Goal: Entertainment & Leisure: Consume media (video, audio)

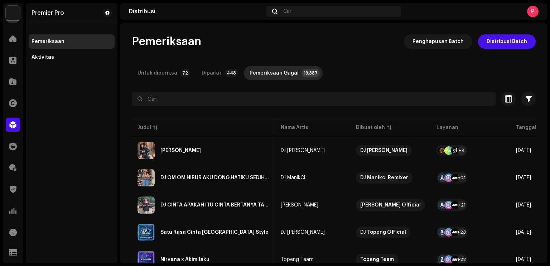
scroll to position [0, 141]
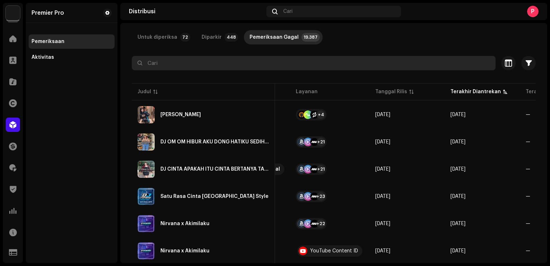
click at [182, 65] on input "text" at bounding box center [314, 63] width 364 height 14
paste input "QZYFZ2383589"
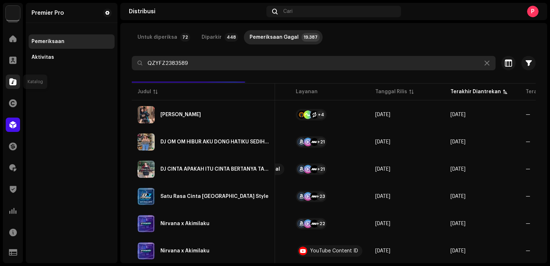
type input "QZYFZ2383589"
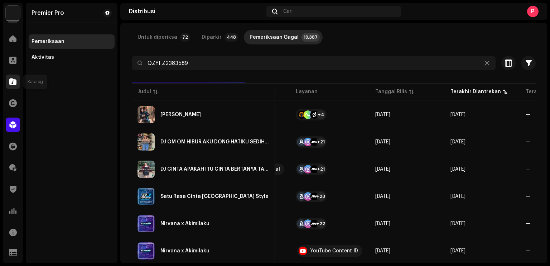
click at [16, 83] on span at bounding box center [12, 82] width 7 height 6
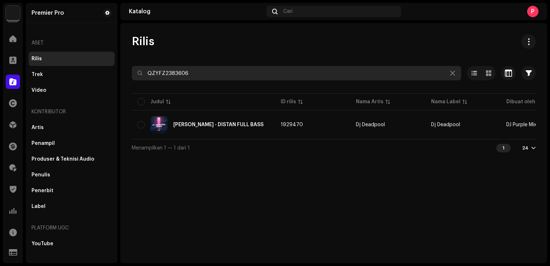
click at [193, 69] on input "QZYFZ2383606" at bounding box center [296, 73] width 329 height 14
paste input "589"
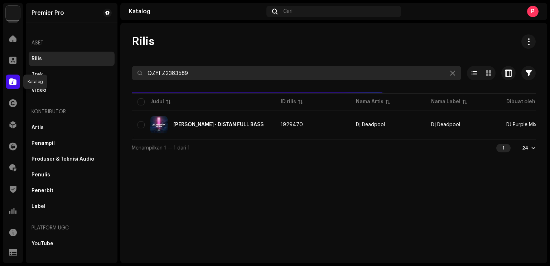
type input "QZYFZ2383589"
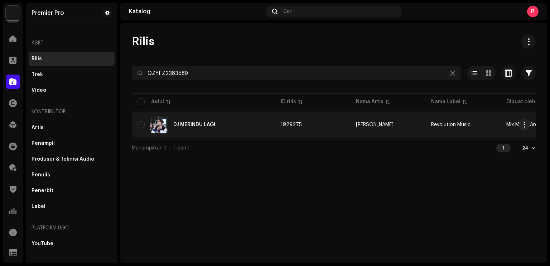
click at [195, 122] on div "DJ MERINDU LAGI" at bounding box center [194, 124] width 42 height 5
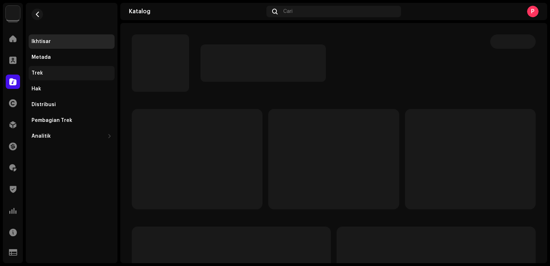
click at [35, 71] on div "Trek" at bounding box center [37, 73] width 11 height 6
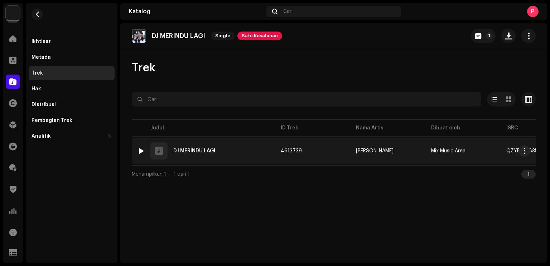
click at [139, 153] on img at bounding box center [140, 150] width 9 height 9
click at [137, 150] on img at bounding box center [140, 150] width 9 height 9
click at [141, 151] on div at bounding box center [141, 151] width 5 height 6
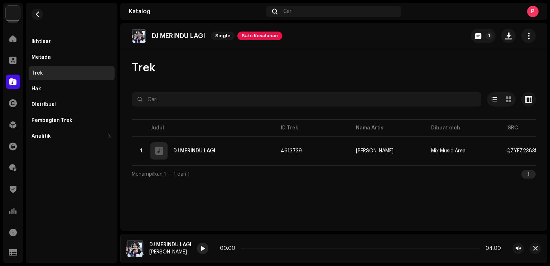
click at [207, 247] on div at bounding box center [202, 247] width 11 height 11
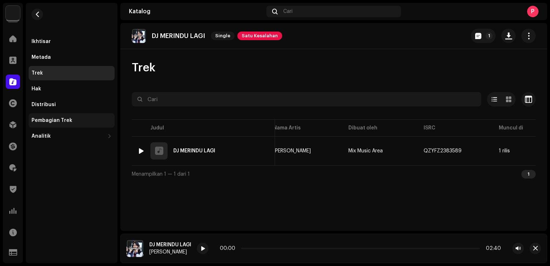
scroll to position [0, 81]
click at [52, 47] on div "Ikhtisar" at bounding box center [72, 41] width 86 height 14
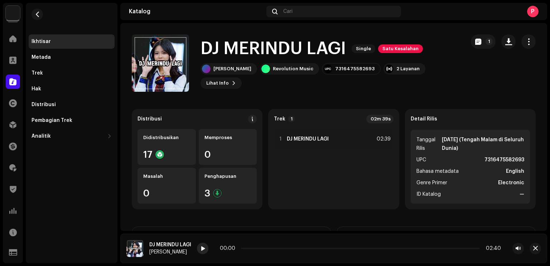
click at [206, 248] on div at bounding box center [202, 247] width 11 height 11
drag, startPoint x: 245, startPoint y: 248, endPoint x: 300, endPoint y: 254, distance: 54.7
click at [300, 254] on div "00:05 02:40" at bounding box center [360, 247] width 327 height 11
click at [39, 15] on span "button" at bounding box center [37, 14] width 5 height 6
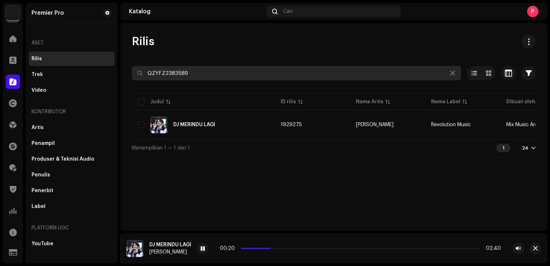
click at [212, 75] on input "QZYFZ2383589" at bounding box center [296, 73] width 329 height 14
paste input "676"
type input "QZYFZ2383676"
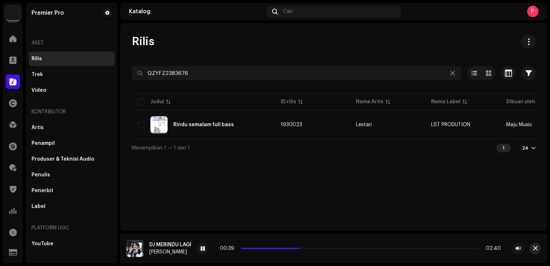
click at [538, 251] on button "button" at bounding box center [534, 247] width 11 height 11
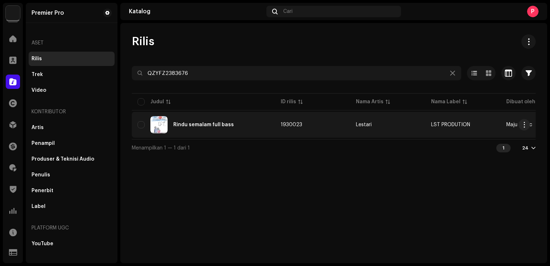
click at [238, 124] on div "Rindu semalam full bass" at bounding box center [203, 124] width 132 height 17
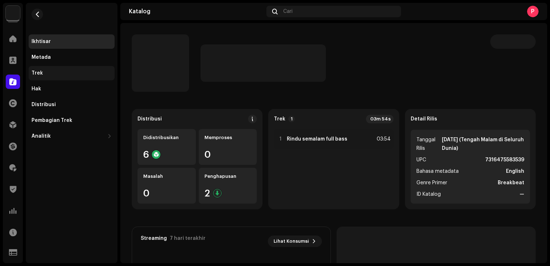
click at [67, 73] on div "Trek" at bounding box center [72, 73] width 80 height 6
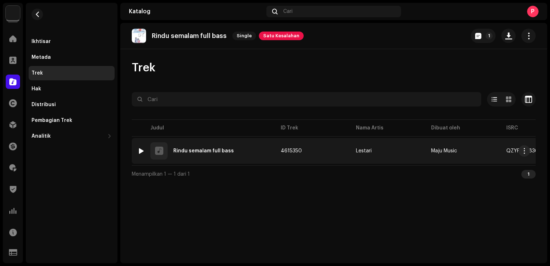
click at [141, 151] on div at bounding box center [141, 151] width 5 height 6
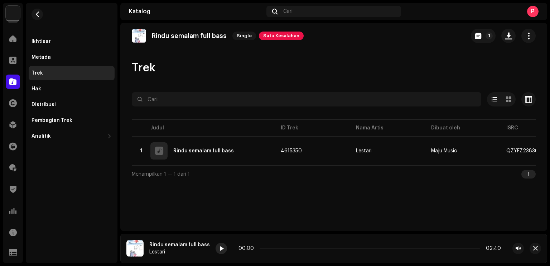
click at [219, 247] on span at bounding box center [221, 249] width 4 height 6
click at [219, 248] on span at bounding box center [221, 249] width 4 height 6
click at [258, 249] on span at bounding box center [260, 248] width 4 height 4
drag, startPoint x: 257, startPoint y: 249, endPoint x: 264, endPoint y: 247, distance: 7.0
click at [262, 247] on span at bounding box center [260, 248] width 4 height 4
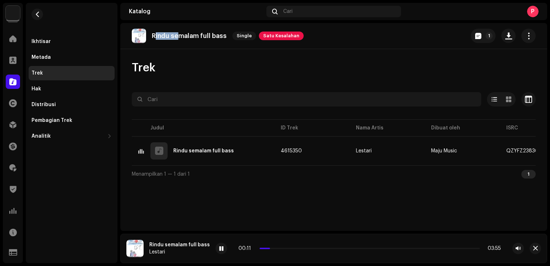
drag, startPoint x: 155, startPoint y: 38, endPoint x: 181, endPoint y: 37, distance: 25.8
click at [181, 37] on p "Rindu semalam full bass" at bounding box center [189, 36] width 75 height 8
click at [156, 34] on p "Rindu semalam full bass" at bounding box center [189, 36] width 75 height 8
drag, startPoint x: 153, startPoint y: 34, endPoint x: 199, endPoint y: 33, distance: 45.8
click at [199, 33] on p "Rindu semalam full bass" at bounding box center [189, 36] width 75 height 8
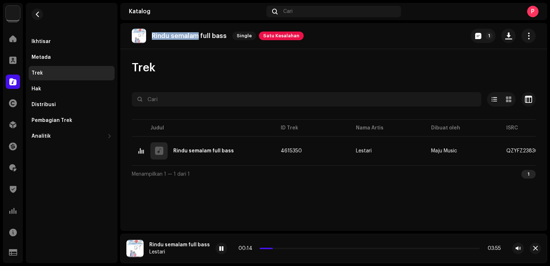
copy p "Rindu semalam"
click at [39, 17] on span "button" at bounding box center [37, 14] width 5 height 6
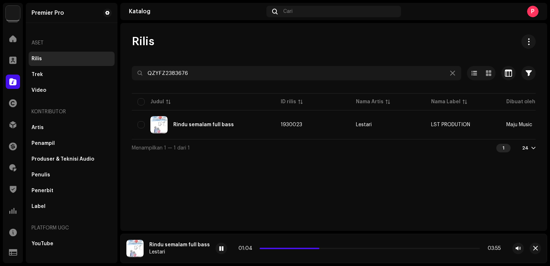
click at [238, 81] on div at bounding box center [334, 85] width 404 height 11
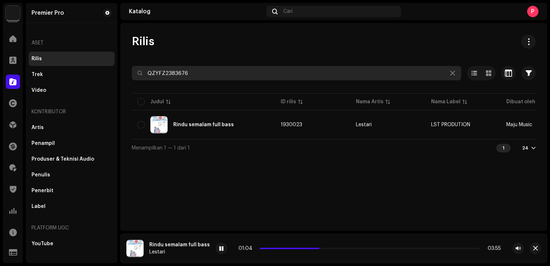
click at [234, 76] on input "QZYFZ2383676" at bounding box center [296, 73] width 329 height 14
paste input "WDW2357020"
type input "QZWDW2357020"
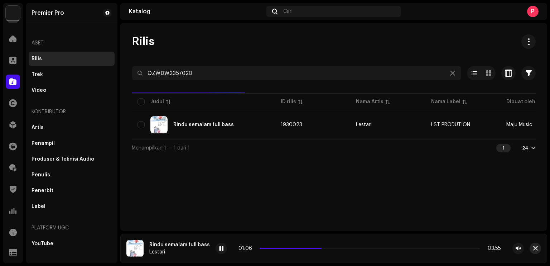
click at [537, 248] on span "button" at bounding box center [535, 248] width 5 height 6
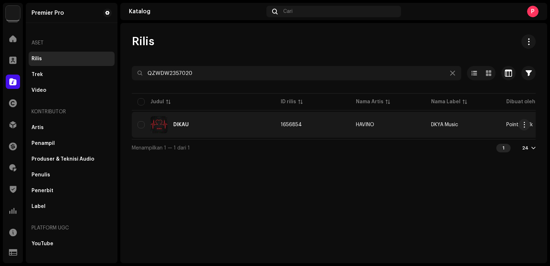
click at [247, 129] on div "DIKAU" at bounding box center [203, 124] width 132 height 17
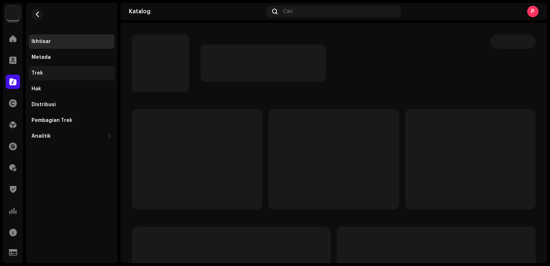
click at [54, 76] on div "Trek" at bounding box center [72, 73] width 80 height 6
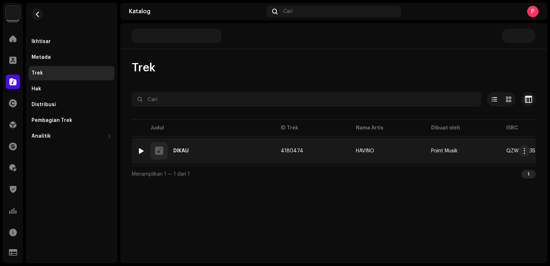
click at [139, 151] on div at bounding box center [141, 151] width 5 height 6
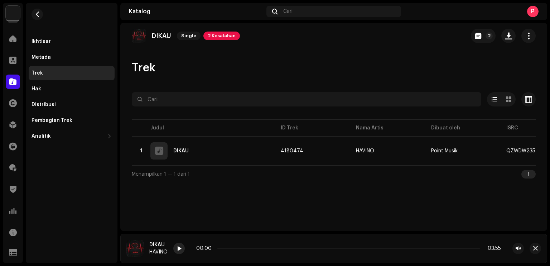
click at [181, 245] on div at bounding box center [178, 247] width 11 height 11
click at [178, 248] on span at bounding box center [179, 249] width 4 height 6
drag, startPoint x: 219, startPoint y: 248, endPoint x: 241, endPoint y: 248, distance: 21.5
click at [241, 248] on span at bounding box center [239, 248] width 4 height 4
drag, startPoint x: 241, startPoint y: 248, endPoint x: 256, endPoint y: 246, distance: 15.9
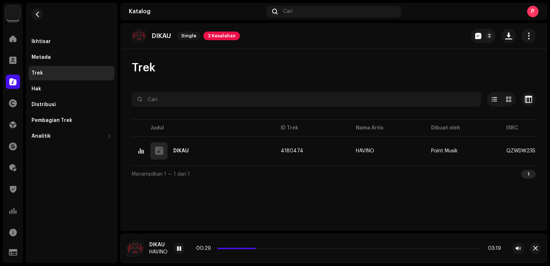
click at [256, 246] on div "00:29 03:19" at bounding box center [348, 248] width 305 height 6
click at [35, 16] on span "button" at bounding box center [37, 14] width 5 height 6
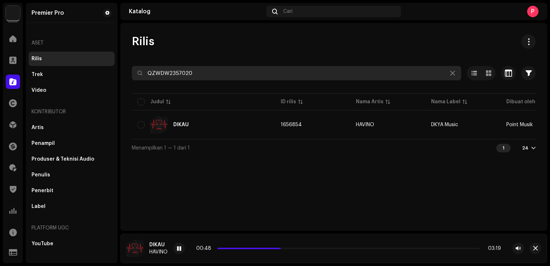
click at [220, 73] on input "QZWDW2357020" at bounding box center [296, 73] width 329 height 14
paste input "YFZ2383655"
type input "QZYFZ2383655"
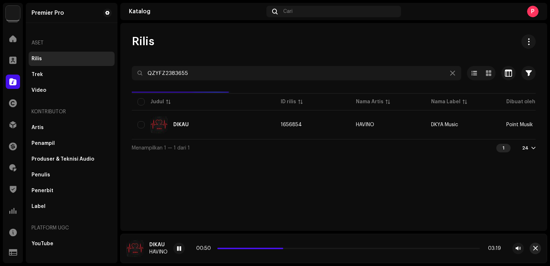
click at [533, 252] on button "button" at bounding box center [534, 247] width 11 height 11
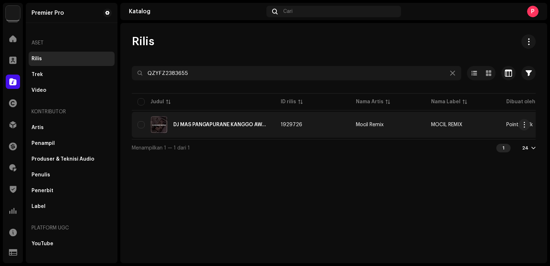
click at [214, 127] on div "DJ MAS PANGAPURANE KANGGO AWAKMU" at bounding box center [203, 124] width 132 height 17
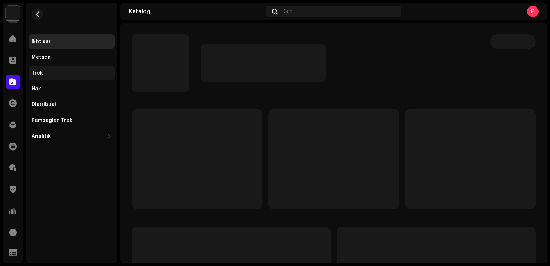
click at [61, 73] on div "Trek" at bounding box center [72, 73] width 80 height 6
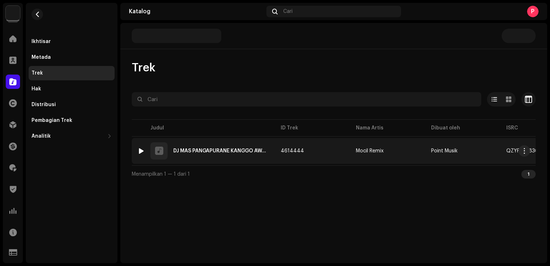
click at [139, 150] on div at bounding box center [141, 151] width 5 height 6
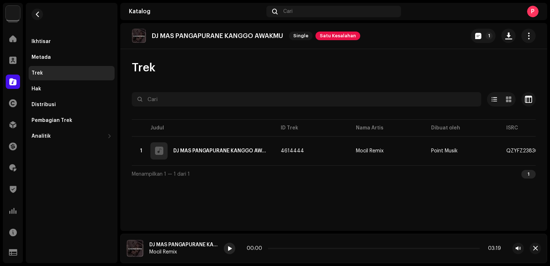
click at [229, 249] on span at bounding box center [229, 249] width 4 height 6
click at [233, 245] on div at bounding box center [229, 247] width 11 height 11
drag, startPoint x: 160, startPoint y: 35, endPoint x: 253, endPoint y: 35, distance: 93.1
click at [253, 35] on p "DJ MAS PANGAPURANE KANGGO AWAKMU" at bounding box center [217, 36] width 131 height 8
click at [178, 35] on p "DJ MAS PANGAPURANE KANGGO AWAKMU" at bounding box center [217, 36] width 131 height 8
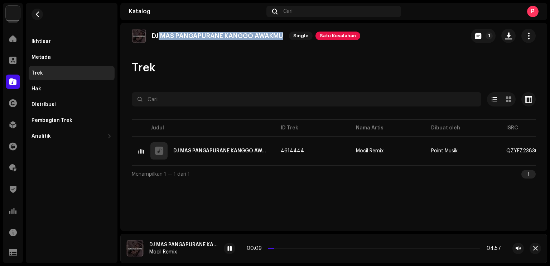
drag, startPoint x: 159, startPoint y: 34, endPoint x: 287, endPoint y: 35, distance: 128.5
click at [287, 35] on div "DJ MAS PANGAPURANE KANGGO AWAKMU Single Satu Kesalahan" at bounding box center [246, 36] width 228 height 14
copy p "MAS PANGAPURANE KANGGO AWAKMU"
click at [39, 15] on span "button" at bounding box center [37, 14] width 5 height 6
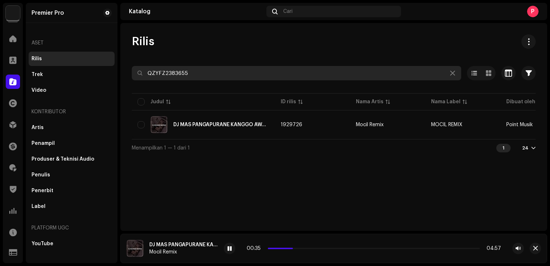
click at [204, 78] on input "QZYFZ2383655" at bounding box center [296, 73] width 329 height 14
paste input "28"
type input "QZYFZ2383628"
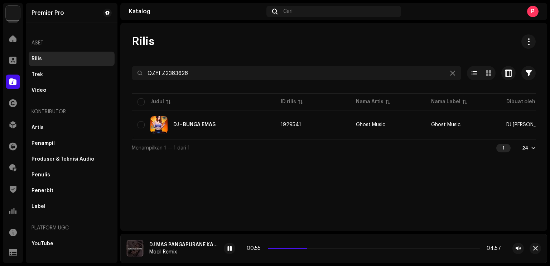
drag, startPoint x: 302, startPoint y: 247, endPoint x: 308, endPoint y: 246, distance: 5.4
click at [308, 246] on div "00:55 04:57" at bounding box center [374, 248] width 254 height 6
drag, startPoint x: 308, startPoint y: 247, endPoint x: 314, endPoint y: 247, distance: 6.1
click at [314, 247] on span at bounding box center [313, 248] width 4 height 4
drag, startPoint x: 314, startPoint y: 247, endPoint x: 324, endPoint y: 247, distance: 9.7
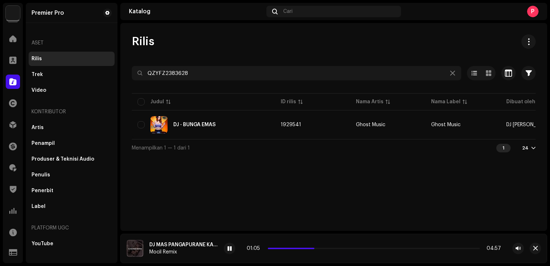
click at [315, 247] on span at bounding box center [313, 248] width 4 height 4
drag, startPoint x: 324, startPoint y: 247, endPoint x: 336, endPoint y: 247, distance: 12.9
click at [335, 247] on div "01:19 04:57" at bounding box center [374, 248] width 254 height 6
drag, startPoint x: 336, startPoint y: 248, endPoint x: 348, endPoint y: 248, distance: 12.2
click at [346, 248] on span at bounding box center [344, 248] width 4 height 4
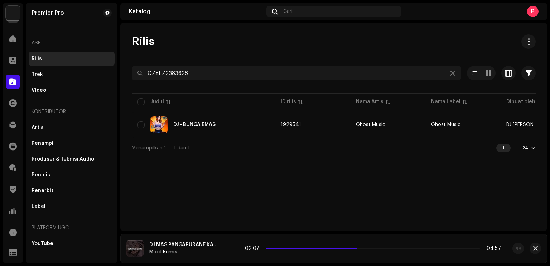
drag, startPoint x: 348, startPoint y: 248, endPoint x: 374, endPoint y: 247, distance: 26.1
click at [374, 247] on div "02:07 04:57" at bounding box center [373, 248] width 256 height 6
drag, startPoint x: 372, startPoint y: 247, endPoint x: 376, endPoint y: 247, distance: 3.7
click at [376, 247] on div "02:32 04:57" at bounding box center [373, 248] width 256 height 6
drag, startPoint x: 377, startPoint y: 247, endPoint x: 383, endPoint y: 246, distance: 6.5
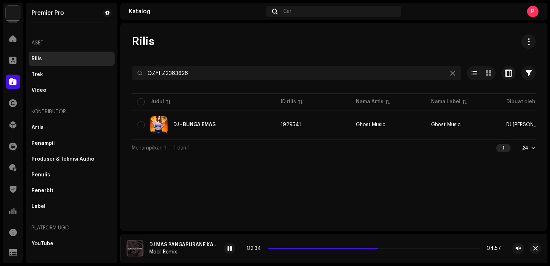
click at [383, 246] on div "02:34 04:57" at bounding box center [374, 248] width 254 height 6
drag, startPoint x: 383, startPoint y: 247, endPoint x: 388, endPoint y: 247, distance: 5.4
click at [384, 247] on span at bounding box center [383, 248] width 4 height 4
drag, startPoint x: 388, startPoint y: 248, endPoint x: 393, endPoint y: 248, distance: 5.4
click at [393, 248] on span at bounding box center [393, 248] width 4 height 4
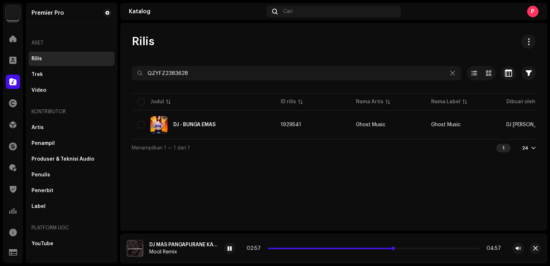
drag, startPoint x: 393, startPoint y: 248, endPoint x: 401, endPoint y: 248, distance: 7.2
click at [395, 248] on span at bounding box center [393, 248] width 4 height 4
drag, startPoint x: 401, startPoint y: 248, endPoint x: 414, endPoint y: 249, distance: 13.3
click at [414, 249] on div "03:24 04:57" at bounding box center [373, 248] width 256 height 6
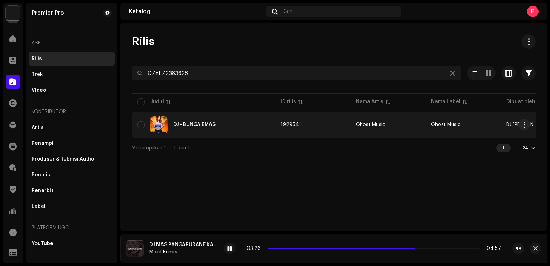
click at [215, 131] on div "DJ - BUNGA EMAS" at bounding box center [203, 124] width 132 height 17
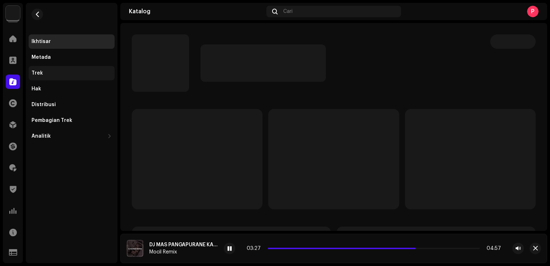
click at [70, 77] on div "Trek" at bounding box center [72, 73] width 86 height 14
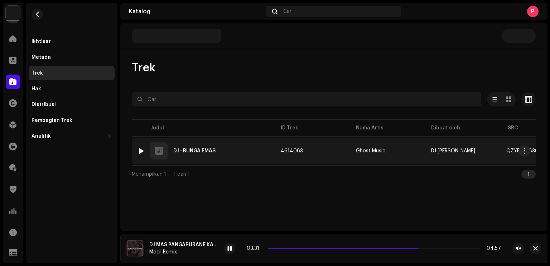
click at [141, 150] on div at bounding box center [141, 151] width 5 height 6
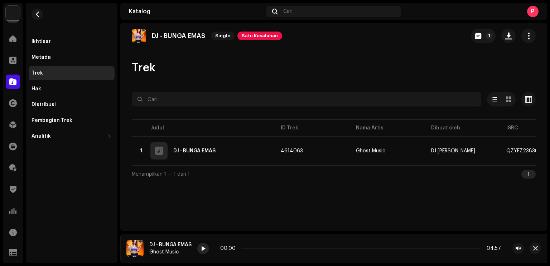
click at [207, 250] on div at bounding box center [202, 247] width 11 height 11
click at [58, 43] on div "Ikhtisar" at bounding box center [72, 42] width 80 height 6
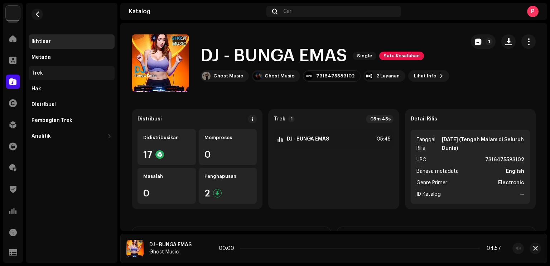
click at [59, 69] on div "Trek" at bounding box center [72, 73] width 86 height 14
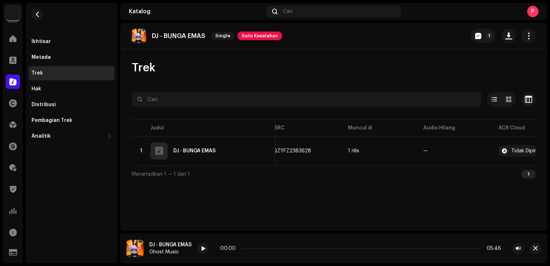
scroll to position [0, 240]
click at [56, 41] on div "Ikhtisar" at bounding box center [72, 42] width 80 height 6
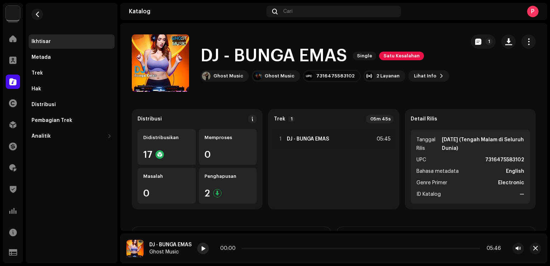
click at [205, 246] on span at bounding box center [203, 249] width 4 height 6
drag, startPoint x: 242, startPoint y: 248, endPoint x: 252, endPoint y: 248, distance: 9.3
click at [243, 248] on span at bounding box center [241, 248] width 4 height 4
drag, startPoint x: 251, startPoint y: 248, endPoint x: 269, endPoint y: 247, distance: 17.9
click at [269, 247] on div "00:30 05:46" at bounding box center [360, 248] width 282 height 6
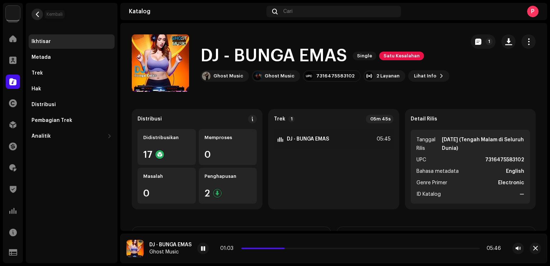
click at [37, 16] on span "button" at bounding box center [37, 14] width 5 height 6
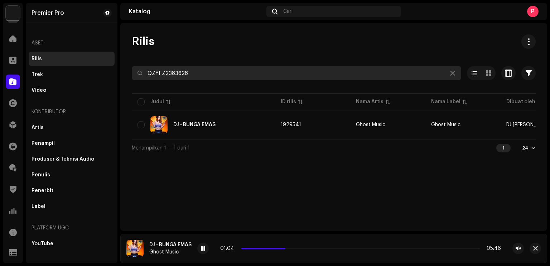
click at [206, 75] on input "QZYFZ2383628" at bounding box center [296, 73] width 329 height 14
paste input "46"
type input "QZYFZ2383646"
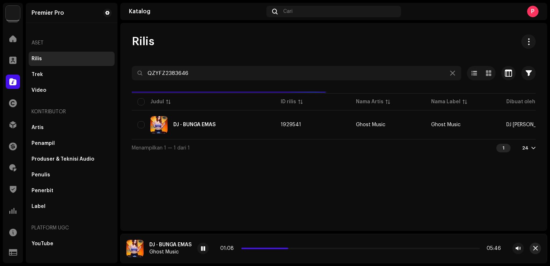
click at [537, 248] on span "button" at bounding box center [535, 248] width 5 height 6
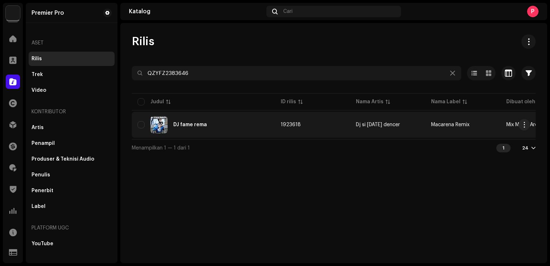
click at [225, 125] on div "DJ fame rema" at bounding box center [203, 124] width 132 height 17
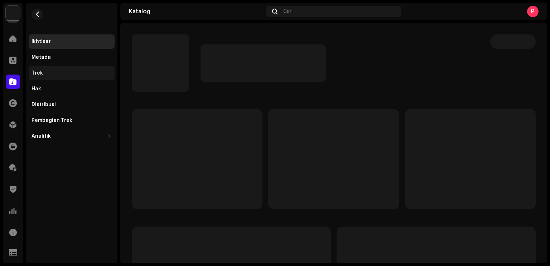
click at [61, 76] on div "Trek" at bounding box center [72, 73] width 86 height 14
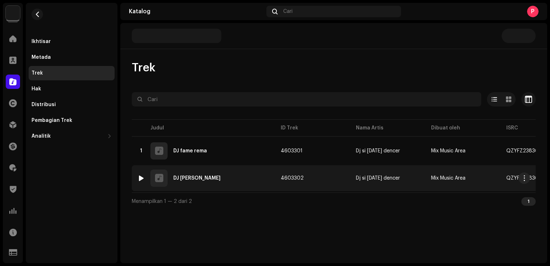
click at [140, 179] on div at bounding box center [141, 178] width 5 height 6
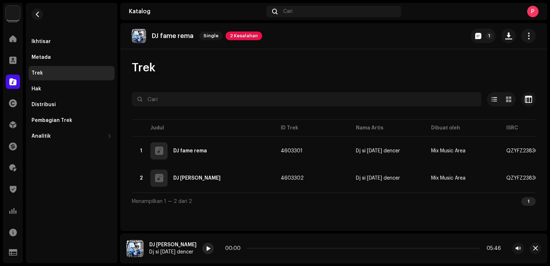
click at [206, 249] on span at bounding box center [208, 249] width 4 height 6
click at [245, 248] on p-slider at bounding box center [362, 247] width 235 height 1
click at [206, 249] on span at bounding box center [208, 249] width 4 height 6
drag, startPoint x: 237, startPoint y: 248, endPoint x: 250, endPoint y: 248, distance: 12.2
click at [250, 248] on p-slider at bounding box center [362, 247] width 235 height 1
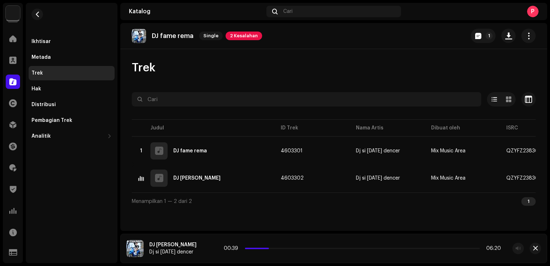
drag, startPoint x: 250, startPoint y: 247, endPoint x: 262, endPoint y: 246, distance: 12.6
click at [262, 246] on div "00:39 06:20" at bounding box center [362, 248] width 277 height 6
drag, startPoint x: 260, startPoint y: 246, endPoint x: 266, endPoint y: 247, distance: 6.9
click at [266, 247] on div "00:40 06:20" at bounding box center [363, 248] width 276 height 6
drag, startPoint x: 261, startPoint y: 249, endPoint x: 279, endPoint y: 248, distance: 17.2
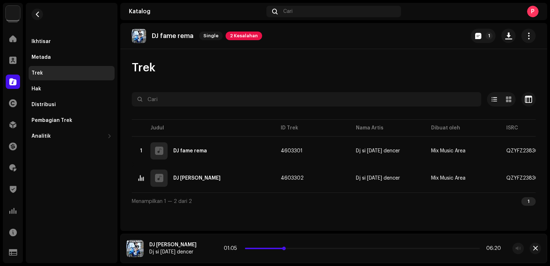
click at [279, 248] on p-slider at bounding box center [362, 247] width 235 height 1
click at [34, 14] on button "button" at bounding box center [37, 14] width 11 height 11
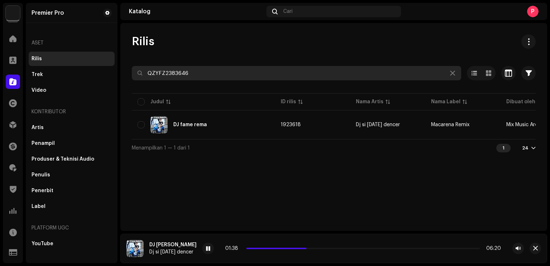
click at [208, 70] on input "QZYFZ2383646" at bounding box center [296, 73] width 329 height 14
paste input "87"
type input "QZYFZ2383687"
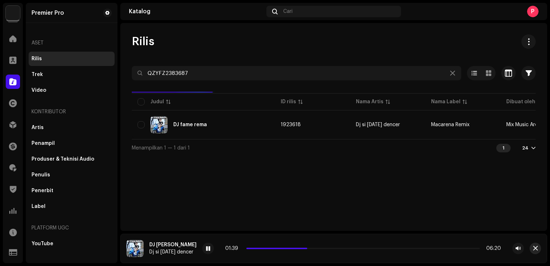
click at [536, 248] on span "button" at bounding box center [535, 248] width 5 height 6
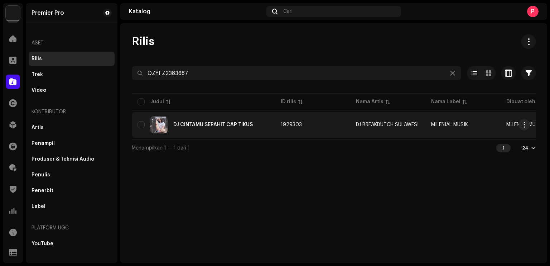
click at [247, 117] on div "DJ CINTAMU SEPAHIT CAP TIKUS" at bounding box center [203, 124] width 132 height 17
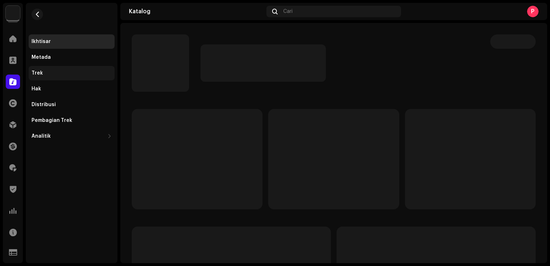
click at [40, 76] on div "Trek" at bounding box center [37, 73] width 11 height 6
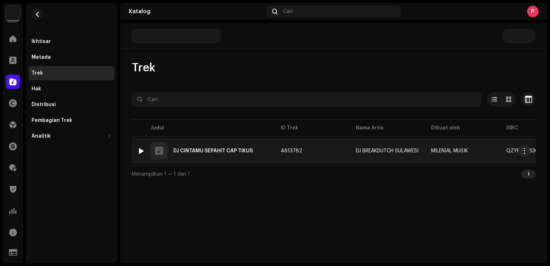
click at [142, 150] on div at bounding box center [141, 151] width 5 height 6
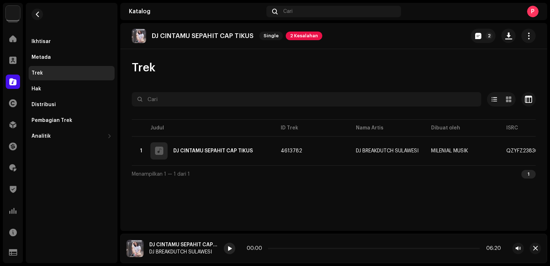
click at [233, 246] on div at bounding box center [229, 247] width 11 height 11
click at [232, 246] on div at bounding box center [229, 247] width 11 height 11
drag, startPoint x: 269, startPoint y: 248, endPoint x: 285, endPoint y: 248, distance: 16.1
click at [285, 248] on p-slider at bounding box center [373, 247] width 214 height 1
click at [35, 15] on span "button" at bounding box center [37, 14] width 5 height 6
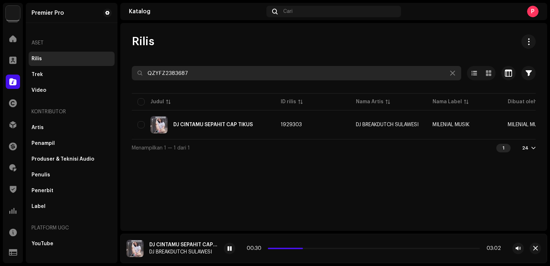
click at [190, 73] on input "QZYFZ2383687" at bounding box center [296, 73] width 329 height 14
paste input "754"
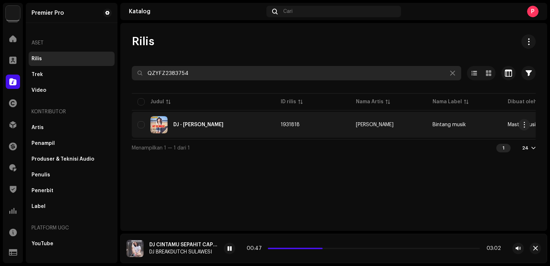
type input "QZYFZ2383754"
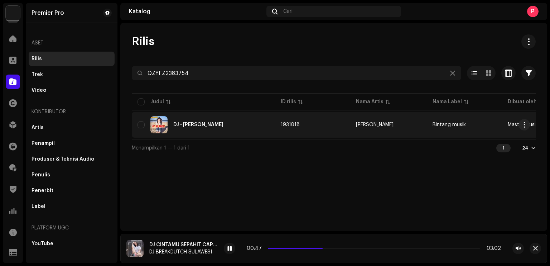
click at [214, 131] on div "DJ - [PERSON_NAME]" at bounding box center [203, 124] width 132 height 17
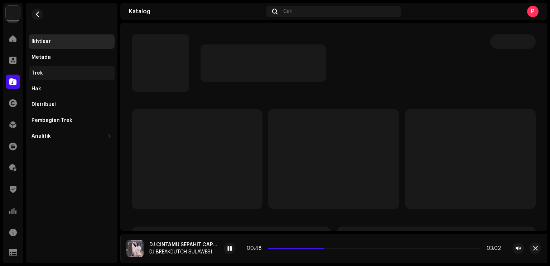
click at [45, 67] on div "Trek" at bounding box center [72, 73] width 86 height 14
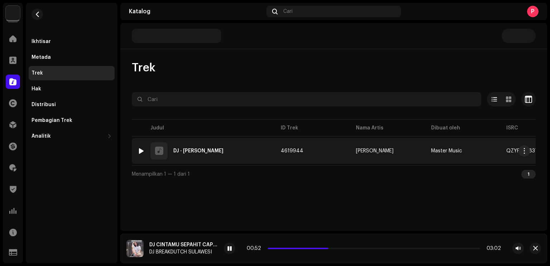
click at [141, 151] on div at bounding box center [141, 151] width 5 height 6
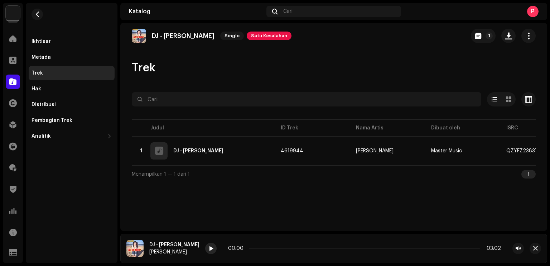
click at [209, 250] on span at bounding box center [211, 249] width 4 height 6
click at [205, 247] on div at bounding box center [210, 247] width 11 height 11
drag, startPoint x: 238, startPoint y: 248, endPoint x: 255, endPoint y: 248, distance: 17.5
click at [255, 248] on p-slider at bounding box center [364, 247] width 232 height 1
click at [205, 250] on div at bounding box center [210, 247] width 11 height 11
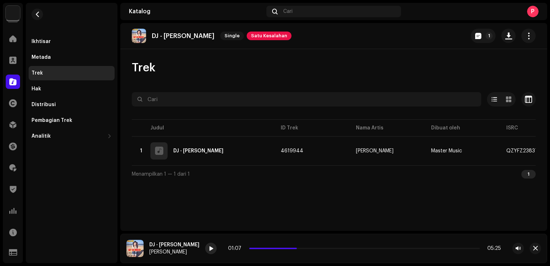
click at [205, 248] on div at bounding box center [210, 247] width 11 height 11
click at [509, 33] on span "button" at bounding box center [508, 36] width 7 height 6
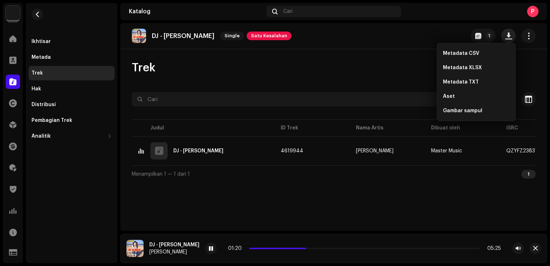
click at [509, 33] on span "button" at bounding box center [508, 36] width 7 height 6
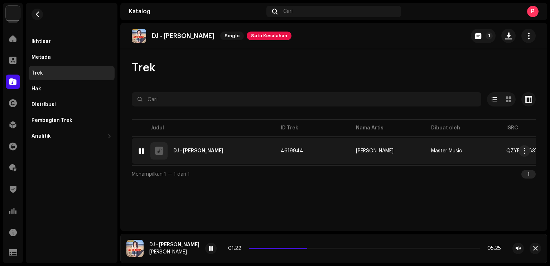
click at [205, 150] on div "DJ - [PERSON_NAME]" at bounding box center [198, 150] width 50 height 5
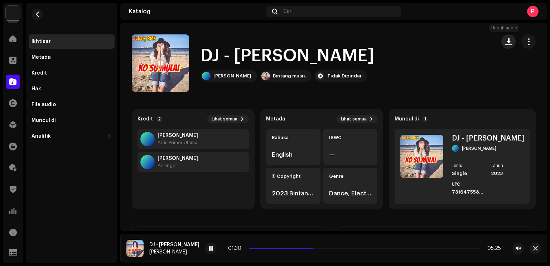
click at [505, 39] on span "button" at bounding box center [508, 42] width 7 height 6
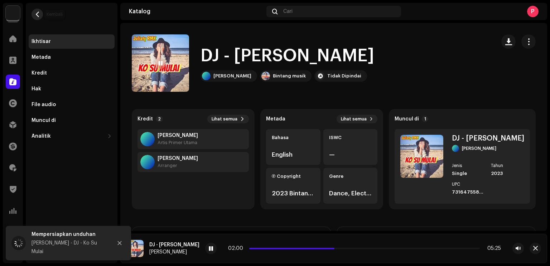
click at [37, 16] on span "button" at bounding box center [37, 14] width 5 height 6
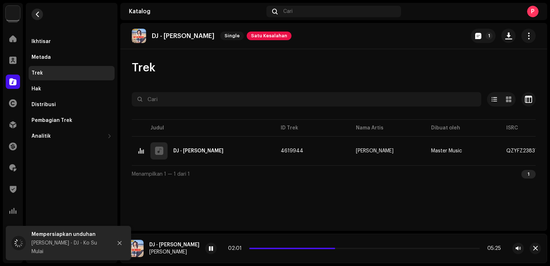
click at [41, 16] on button "button" at bounding box center [37, 14] width 11 height 11
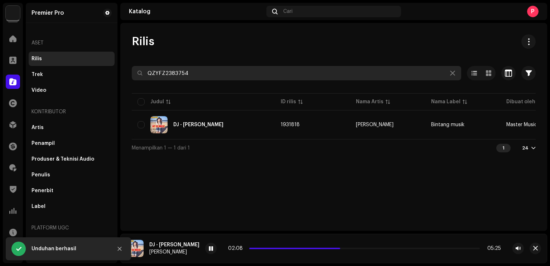
click at [186, 77] on input "QZYFZ2383754" at bounding box center [296, 73] width 329 height 14
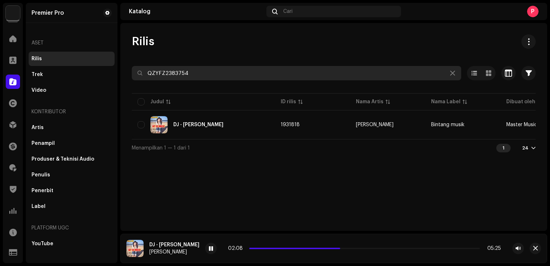
click at [186, 77] on input "QZYFZ2383754" at bounding box center [296, 73] width 329 height 14
paste input "N882552208"
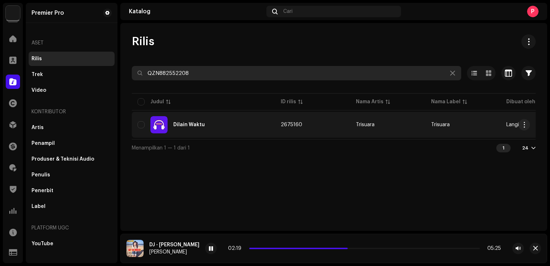
type input "QZN882552208"
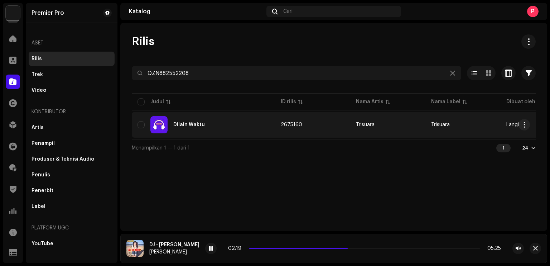
click at [231, 125] on div "Dilain Waktu" at bounding box center [203, 124] width 132 height 17
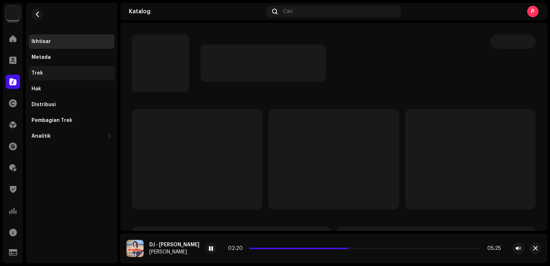
click at [66, 75] on div "Trek" at bounding box center [72, 73] width 80 height 6
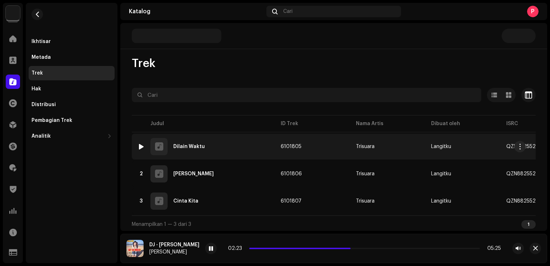
scroll to position [9, 0]
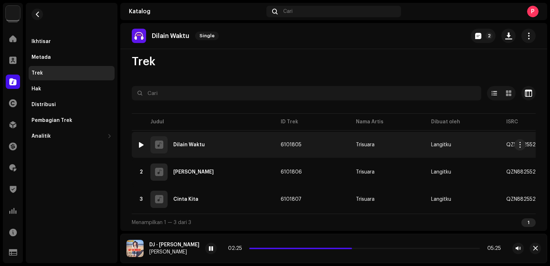
click at [141, 143] on div at bounding box center [141, 145] width 5 height 6
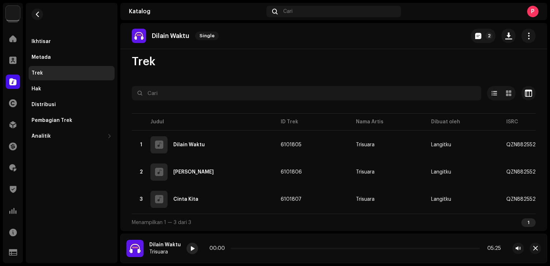
click at [190, 249] on span at bounding box center [192, 249] width 4 height 6
click at [194, 246] on div at bounding box center [192, 247] width 11 height 11
drag, startPoint x: 228, startPoint y: 247, endPoint x: 240, endPoint y: 247, distance: 11.5
click at [240, 247] on span at bounding box center [241, 248] width 4 height 4
click at [193, 247] on div at bounding box center [192, 247] width 11 height 11
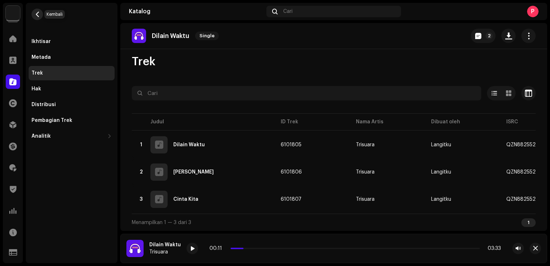
click at [42, 14] on button "button" at bounding box center [37, 14] width 11 height 11
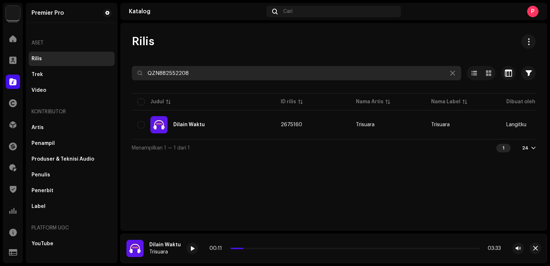
click at [197, 73] on input "QZN882552208" at bounding box center [296, 73] width 329 height 14
paste input "Z662424990"
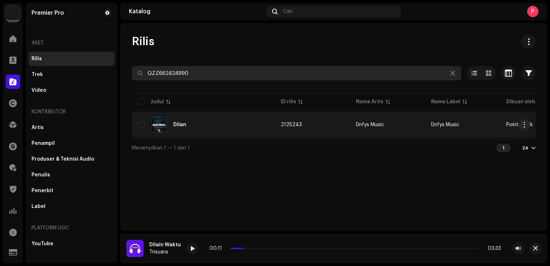
type input "QZZ662424990"
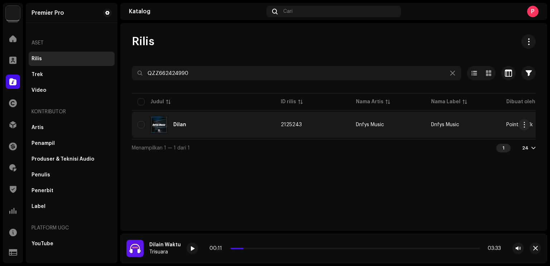
click at [215, 121] on div "Dilan" at bounding box center [203, 124] width 132 height 17
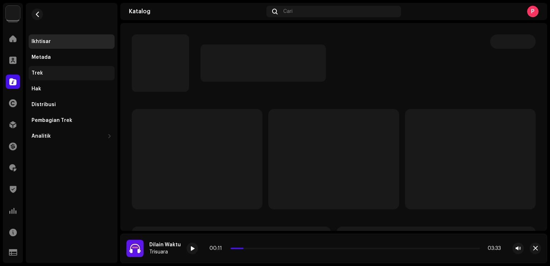
click at [58, 70] on div "Trek" at bounding box center [72, 73] width 86 height 14
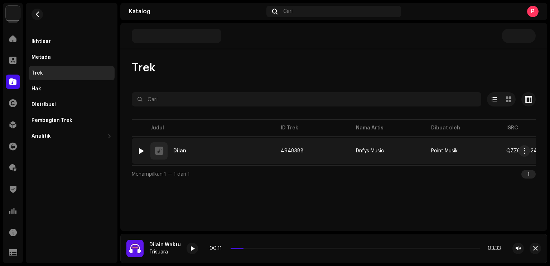
click at [140, 150] on div at bounding box center [141, 151] width 5 height 6
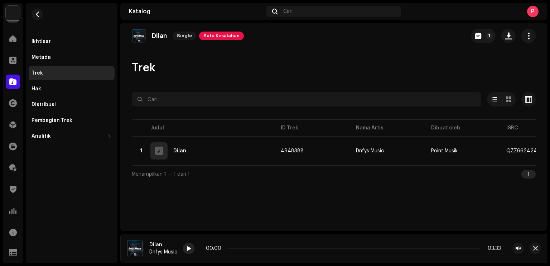
click at [186, 247] on div at bounding box center [188, 247] width 11 height 11
click at [193, 247] on div at bounding box center [188, 247] width 11 height 11
drag, startPoint x: 228, startPoint y: 247, endPoint x: 241, endPoint y: 247, distance: 12.2
click at [241, 247] on div "00:11 03:33" at bounding box center [352, 248] width 296 height 6
drag, startPoint x: 239, startPoint y: 248, endPoint x: 258, endPoint y: 246, distance: 18.3
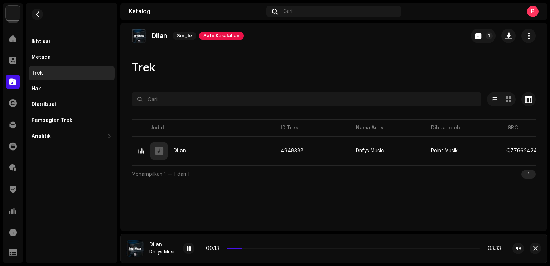
click at [258, 246] on div "00:13 03:33" at bounding box center [353, 248] width 295 height 6
click at [39, 15] on span "button" at bounding box center [37, 14] width 5 height 6
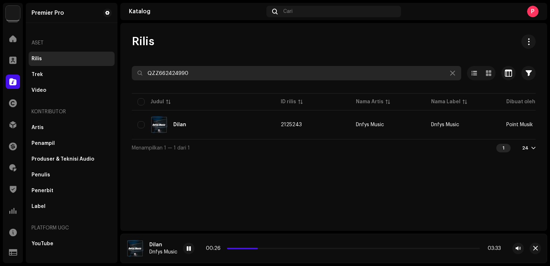
click at [227, 74] on input "QZZ662424990" at bounding box center [296, 73] width 329 height 14
paste input "N882541921"
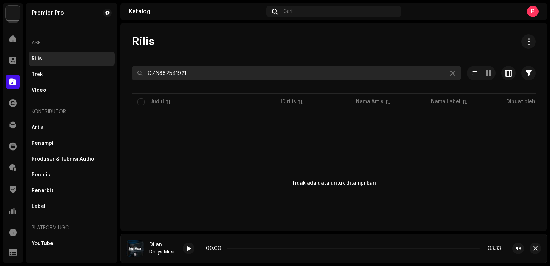
click at [262, 75] on input "QZN882541921" at bounding box center [296, 73] width 329 height 14
paste input "YFZ2384257"
type input "QZYFZ2384257"
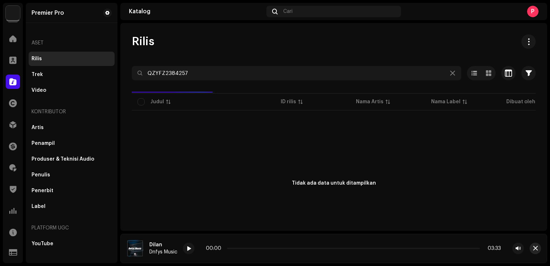
click at [537, 248] on span "button" at bounding box center [535, 248] width 5 height 6
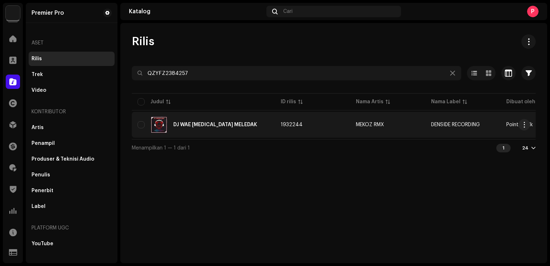
click at [197, 122] on div "DJ WAE [MEDICAL_DATA] MELEDAK" at bounding box center [215, 124] width 84 height 5
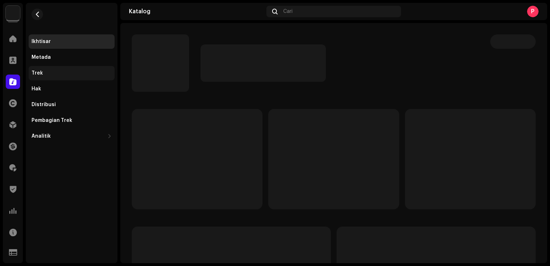
click at [52, 76] on div "Trek" at bounding box center [72, 73] width 80 height 6
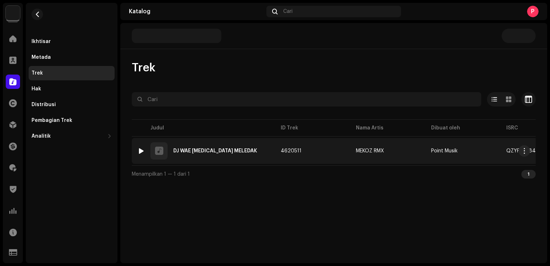
click at [141, 149] on div at bounding box center [141, 151] width 5 height 6
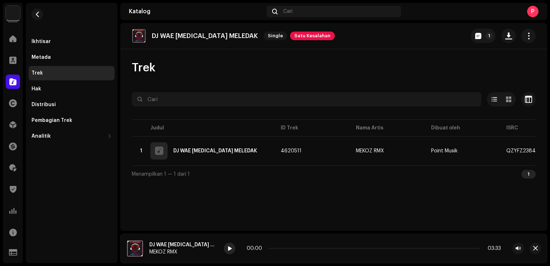
click at [227, 249] on span at bounding box center [229, 249] width 4 height 6
click at [227, 248] on span at bounding box center [229, 249] width 4 height 6
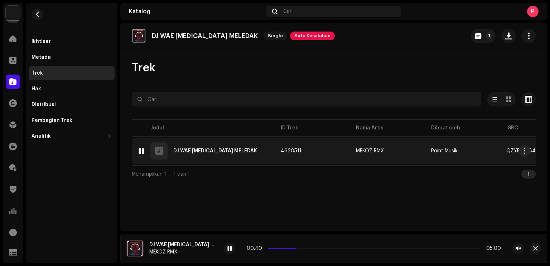
click at [200, 150] on div "DJ WAE [MEDICAL_DATA] MELEDAK" at bounding box center [215, 150] width 84 height 5
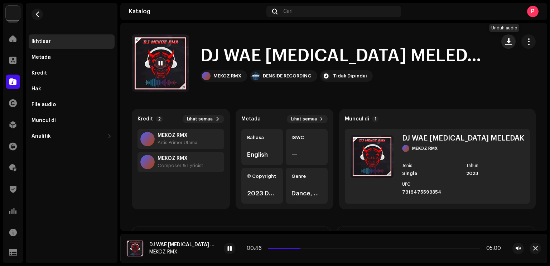
click at [505, 39] on span "button" at bounding box center [508, 42] width 7 height 6
drag, startPoint x: 322, startPoint y: 248, endPoint x: 331, endPoint y: 250, distance: 9.8
click at [331, 250] on div "01:29 05:00" at bounding box center [374, 248] width 254 height 6
drag, startPoint x: 321, startPoint y: 248, endPoint x: 330, endPoint y: 248, distance: 9.0
click at [334, 248] on span at bounding box center [336, 248] width 4 height 4
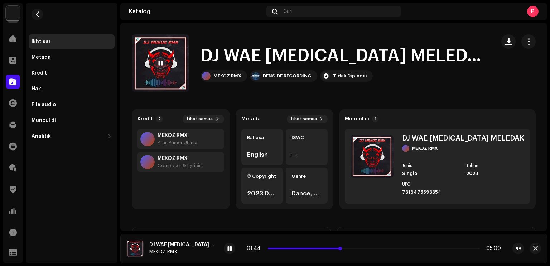
drag, startPoint x: 330, startPoint y: 248, endPoint x: 342, endPoint y: 248, distance: 11.8
click at [342, 248] on span at bounding box center [340, 248] width 4 height 4
drag, startPoint x: 342, startPoint y: 248, endPoint x: 347, endPoint y: 249, distance: 4.7
click at [352, 249] on span at bounding box center [354, 248] width 4 height 4
drag, startPoint x: 347, startPoint y: 249, endPoint x: 359, endPoint y: 249, distance: 12.5
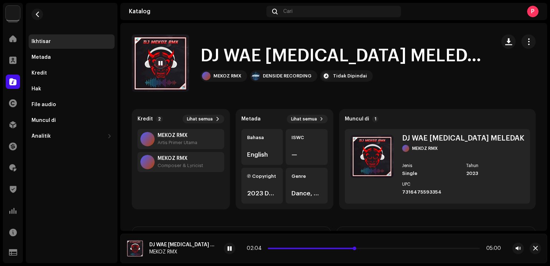
click at [356, 249] on span at bounding box center [355, 248] width 4 height 4
drag, startPoint x: 359, startPoint y: 249, endPoint x: 373, endPoint y: 249, distance: 13.6
click at [373, 249] on p-slider at bounding box center [374, 247] width 212 height 1
click at [373, 249] on p-slider at bounding box center [373, 247] width 214 height 1
click at [35, 15] on span "button" at bounding box center [37, 14] width 5 height 6
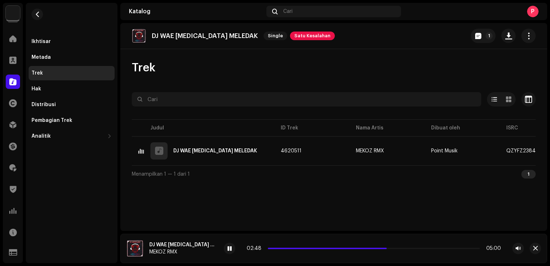
click at [42, 18] on re-m-nav-back at bounding box center [37, 19] width 17 height 32
click at [39, 16] on span "button" at bounding box center [37, 14] width 5 height 6
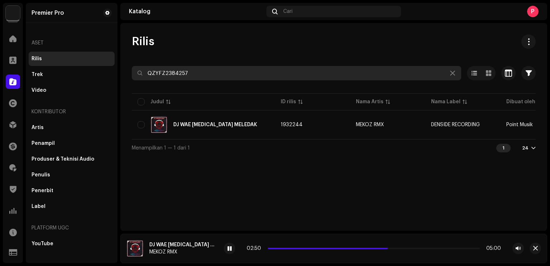
click at [215, 70] on input "QZYFZ2384257" at bounding box center [296, 73] width 329 height 14
paste input "374"
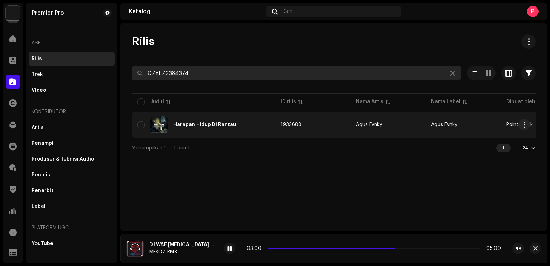
type input "QZYFZ2384374"
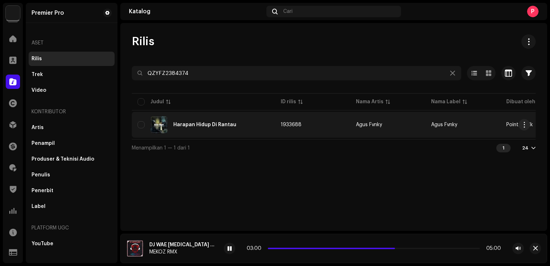
click at [221, 125] on div "Harapan Hidup Di Rantau" at bounding box center [204, 124] width 63 height 5
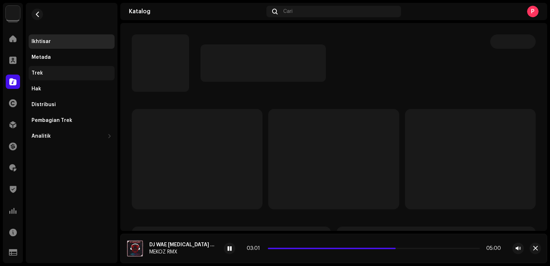
click at [44, 69] on div "Trek" at bounding box center [72, 73] width 86 height 14
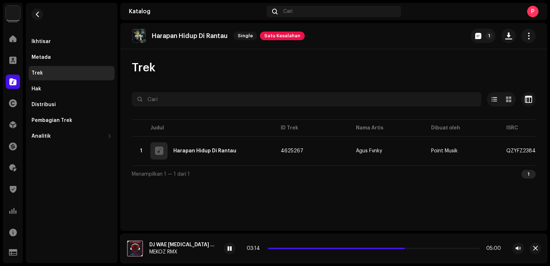
click at [408, 250] on div "03:14 05:00" at bounding box center [374, 248] width 254 height 6
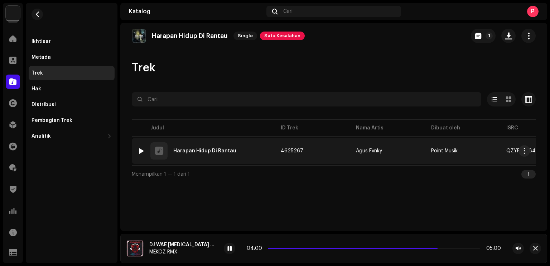
click at [143, 151] on div at bounding box center [141, 151] width 5 height 6
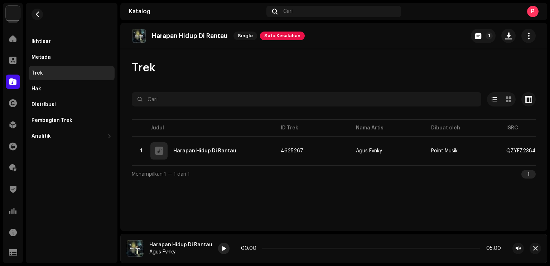
click at [223, 248] on div at bounding box center [223, 247] width 11 height 11
click at [226, 250] on div "00:00 03:11" at bounding box center [371, 247] width 306 height 11
click at [224, 249] on div at bounding box center [223, 247] width 11 height 11
drag, startPoint x: 307, startPoint y: 249, endPoint x: 315, endPoint y: 248, distance: 7.9
click at [315, 248] on span at bounding box center [315, 248] width 4 height 4
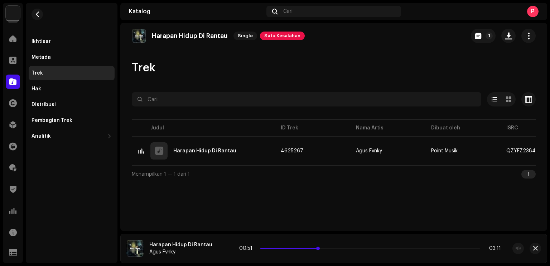
drag, startPoint x: 316, startPoint y: 247, endPoint x: 320, endPoint y: 247, distance: 3.9
click at [320, 247] on span at bounding box center [318, 248] width 4 height 4
drag, startPoint x: 320, startPoint y: 247, endPoint x: 328, endPoint y: 248, distance: 7.9
click at [328, 248] on p-slider at bounding box center [369, 247] width 219 height 1
drag, startPoint x: 328, startPoint y: 248, endPoint x: 335, endPoint y: 249, distance: 7.2
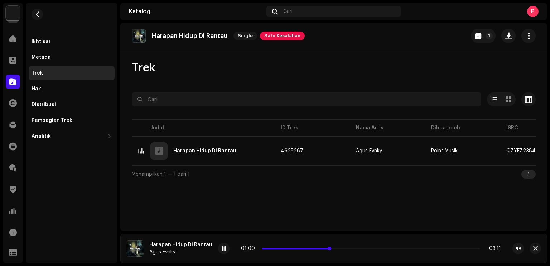
click at [331, 249] on span at bounding box center [330, 248] width 4 height 4
drag, startPoint x: 335, startPoint y: 249, endPoint x: 347, endPoint y: 249, distance: 11.1
click at [347, 249] on div "01:07 03:11" at bounding box center [371, 248] width 260 height 6
drag, startPoint x: 345, startPoint y: 248, endPoint x: 353, endPoint y: 247, distance: 7.9
click at [353, 247] on span at bounding box center [352, 248] width 4 height 4
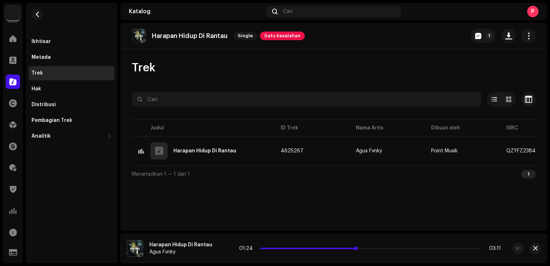
drag, startPoint x: 353, startPoint y: 247, endPoint x: 361, endPoint y: 247, distance: 7.5
click at [361, 247] on p-slider at bounding box center [369, 247] width 219 height 1
drag, startPoint x: 355, startPoint y: 247, endPoint x: 378, endPoint y: 248, distance: 23.3
click at [378, 248] on p-slider at bounding box center [371, 247] width 218 height 1
drag, startPoint x: 374, startPoint y: 247, endPoint x: 404, endPoint y: 250, distance: 30.2
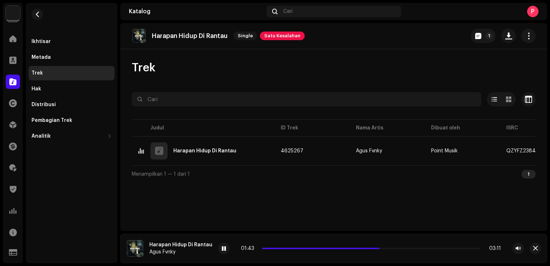
click at [404, 250] on div "01:43 03:11" at bounding box center [371, 248] width 260 height 6
drag, startPoint x: 378, startPoint y: 250, endPoint x: 393, endPoint y: 250, distance: 15.0
click at [393, 250] on div "01:44 03:11" at bounding box center [371, 248] width 260 height 6
drag, startPoint x: 393, startPoint y: 249, endPoint x: 398, endPoint y: 249, distance: 4.3
click at [398, 249] on div "01:59 03:11" at bounding box center [371, 248] width 260 height 6
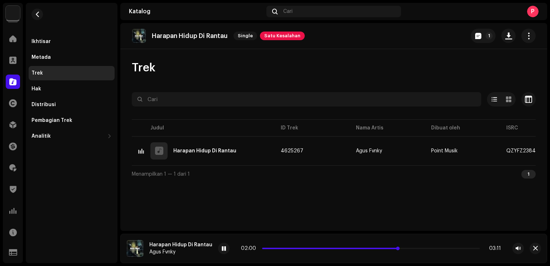
drag, startPoint x: 397, startPoint y: 249, endPoint x: 403, endPoint y: 248, distance: 5.8
click at [403, 248] on p-slider at bounding box center [371, 247] width 218 height 1
click at [39, 11] on button "button" at bounding box center [37, 14] width 11 height 11
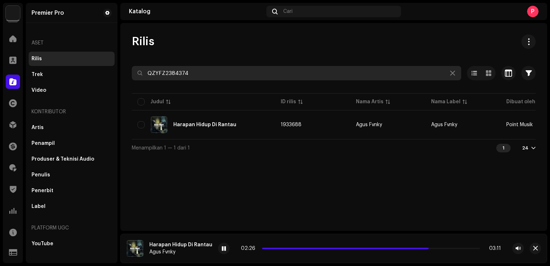
click at [231, 75] on input "QZYFZ2384374" at bounding box center [296, 73] width 329 height 14
paste input "N882343498"
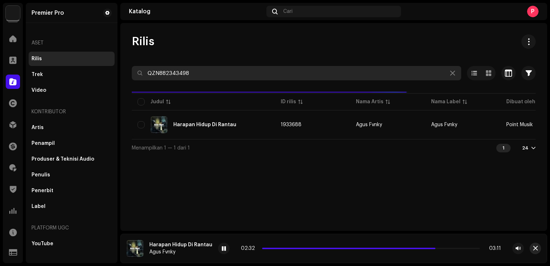
type input "QZN882343498"
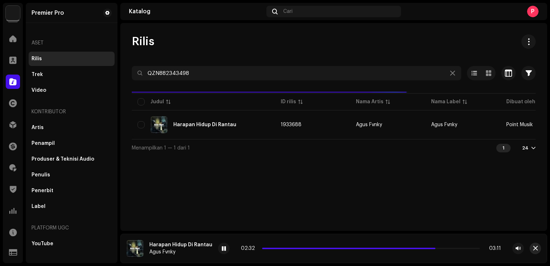
click at [534, 246] on span "button" at bounding box center [535, 248] width 5 height 6
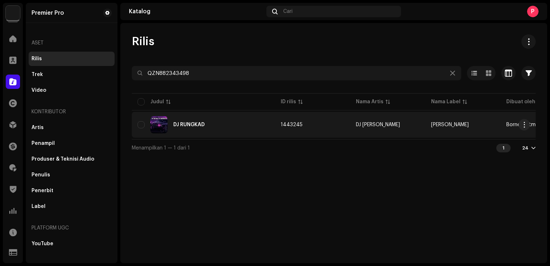
click at [195, 118] on div "DJ RUNGKAD" at bounding box center [203, 124] width 132 height 17
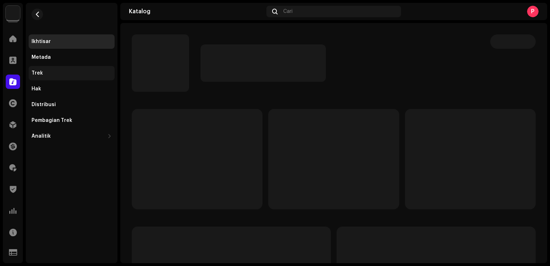
click at [73, 76] on div "Trek" at bounding box center [72, 73] width 80 height 6
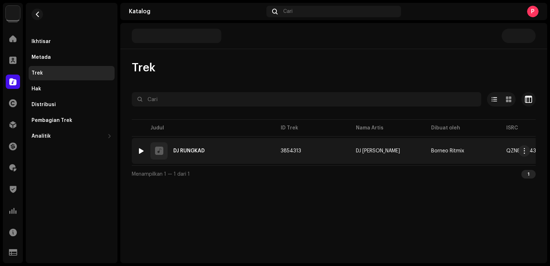
click at [140, 150] on div at bounding box center [141, 151] width 5 height 6
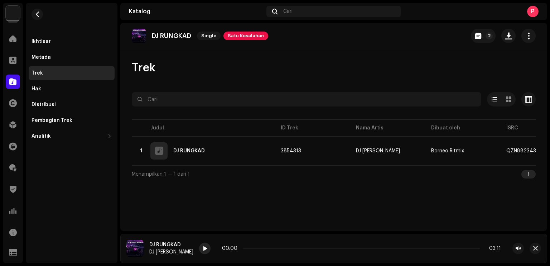
click at [199, 249] on div at bounding box center [204, 247] width 11 height 11
click at [244, 248] on p-slider at bounding box center [361, 247] width 237 height 1
drag, startPoint x: 244, startPoint y: 248, endPoint x: 253, endPoint y: 248, distance: 8.9
click at [261, 248] on span at bounding box center [263, 248] width 4 height 4
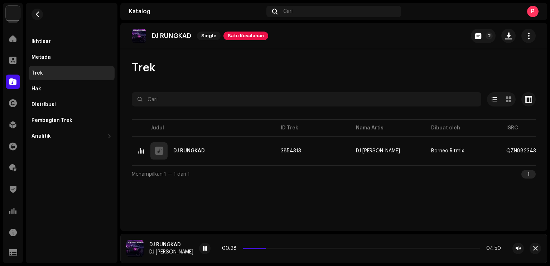
click at [61, 97] on div "Ikhtisar Metada Trek Hak Distribusi Pembagian Trek Analitik Konsumsi Interaksi …" at bounding box center [72, 88] width 86 height 109
click at [65, 103] on div "Distribusi" at bounding box center [72, 105] width 80 height 6
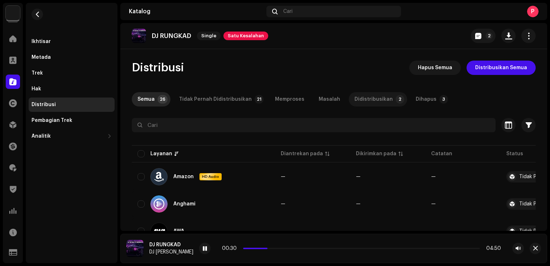
click at [354, 96] on div "Didistribusikan" at bounding box center [373, 99] width 38 height 14
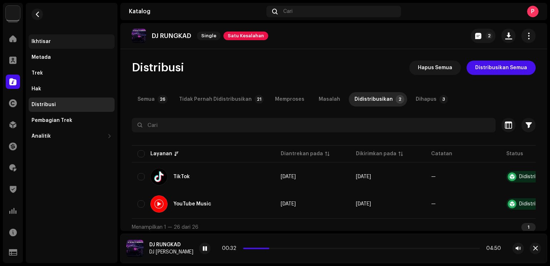
click at [54, 37] on div "Ikhtisar" at bounding box center [72, 41] width 86 height 14
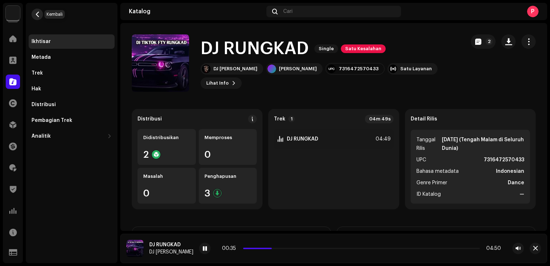
click at [37, 15] on span "button" at bounding box center [37, 14] width 5 height 6
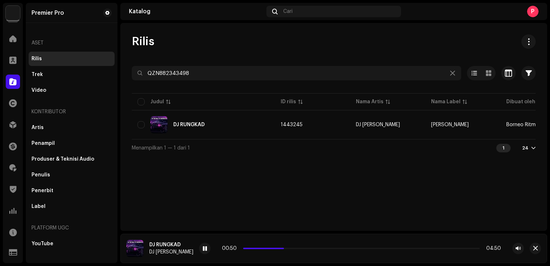
drag, startPoint x: 261, startPoint y: 248, endPoint x: 274, endPoint y: 247, distance: 13.2
click at [281, 247] on span at bounding box center [283, 248] width 4 height 4
drag, startPoint x: 274, startPoint y: 247, endPoint x: 279, endPoint y: 246, distance: 5.6
click at [279, 246] on div "00:56 04:50" at bounding box center [361, 248] width 279 height 6
drag, startPoint x: 281, startPoint y: 249, endPoint x: 293, endPoint y: 248, distance: 12.2
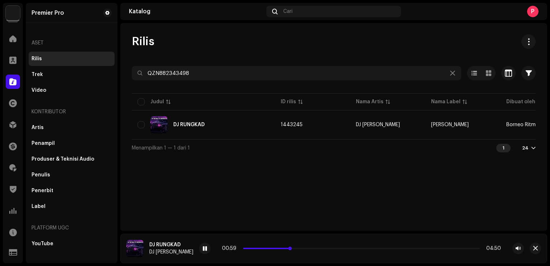
click at [292, 248] on span at bounding box center [290, 248] width 4 height 4
drag, startPoint x: 293, startPoint y: 248, endPoint x: 302, endPoint y: 246, distance: 9.8
click at [302, 246] on div "01:13 04:50" at bounding box center [361, 248] width 279 height 6
drag, startPoint x: 303, startPoint y: 247, endPoint x: 318, endPoint y: 249, distance: 14.8
click at [318, 249] on div "01:37 04:50" at bounding box center [361, 248] width 280 height 6
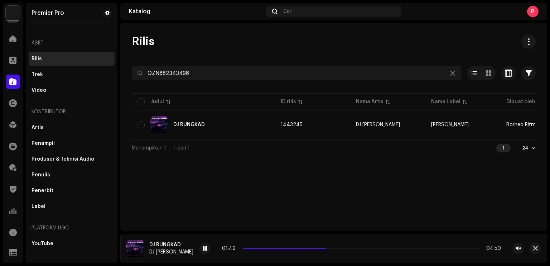
drag, startPoint x: 318, startPoint y: 249, endPoint x: 325, endPoint y: 247, distance: 8.1
click at [325, 247] on span at bounding box center [325, 248] width 4 height 4
drag, startPoint x: 325, startPoint y: 247, endPoint x: 339, endPoint y: 248, distance: 14.0
click at [343, 248] on span at bounding box center [345, 248] width 4 height 4
drag, startPoint x: 339, startPoint y: 248, endPoint x: 354, endPoint y: 249, distance: 14.3
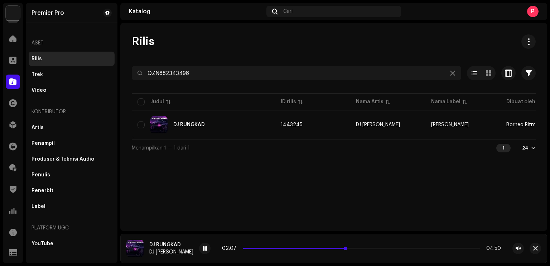
click at [354, 249] on p-slider at bounding box center [361, 247] width 237 height 1
drag, startPoint x: 353, startPoint y: 248, endPoint x: 361, endPoint y: 248, distance: 7.9
click at [361, 248] on p-slider at bounding box center [361, 247] width 238 height 1
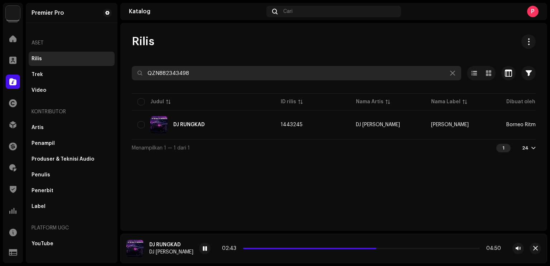
click at [202, 75] on input "QZN882343498" at bounding box center [296, 73] width 329 height 14
paste input "YFZ2384309"
type input "QZYFZ2384309"
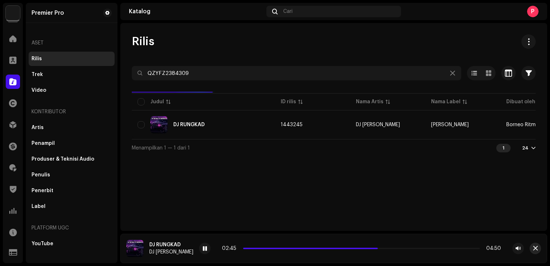
click at [538, 247] on button "button" at bounding box center [534, 247] width 11 height 11
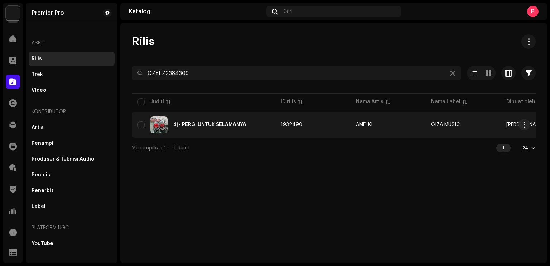
click at [212, 124] on div "dj - PERGI UNTUK SELAMANYA" at bounding box center [209, 124] width 73 height 5
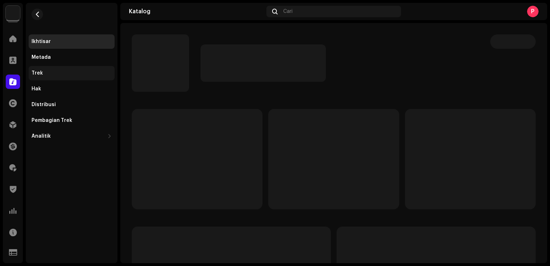
click at [58, 71] on div "Trek" at bounding box center [72, 73] width 80 height 6
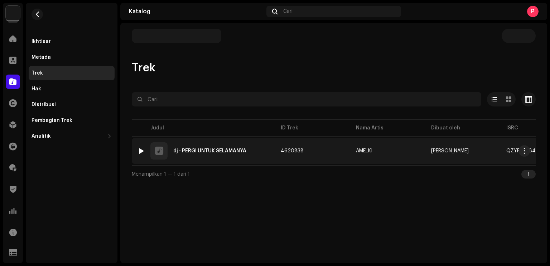
click at [143, 151] on div at bounding box center [141, 151] width 5 height 6
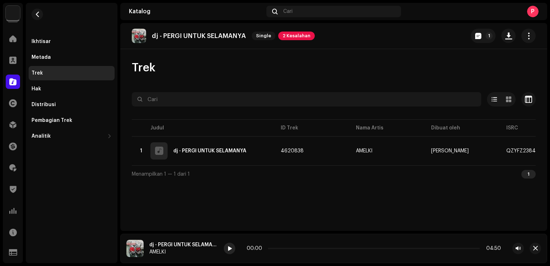
click at [231, 247] on span at bounding box center [229, 249] width 4 height 6
click at [229, 249] on span at bounding box center [229, 249] width 4 height 6
click at [40, 13] on button "button" at bounding box center [37, 14] width 11 height 11
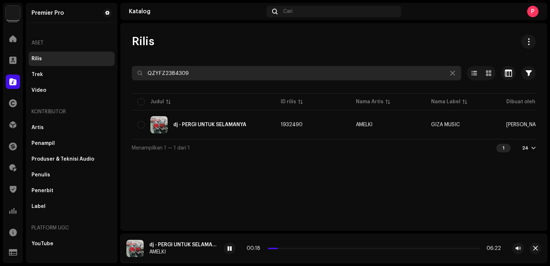
click at [207, 76] on input "QZYFZ2384309" at bounding box center [296, 73] width 329 height 14
paste input "78"
type input "QZYFZ2384378"
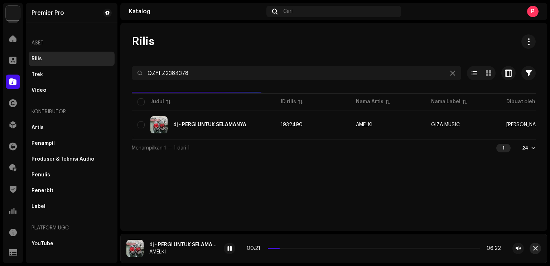
click at [534, 247] on span "button" at bounding box center [535, 248] width 5 height 6
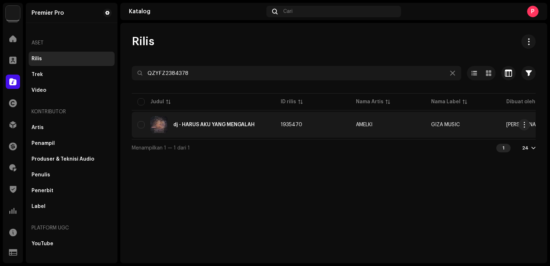
click at [227, 131] on div "dj - HARUS AKU YANG MENGALAH" at bounding box center [203, 124] width 132 height 17
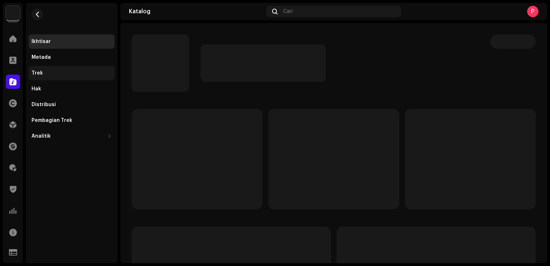
click at [50, 73] on div "Trek" at bounding box center [72, 73] width 80 height 6
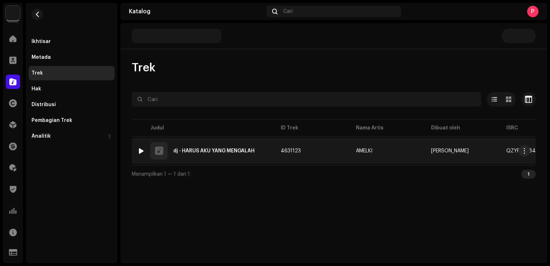
click at [140, 148] on div at bounding box center [141, 151] width 5 height 6
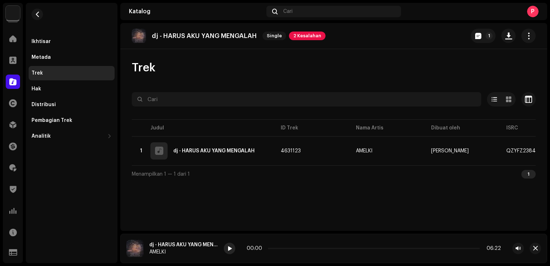
click at [226, 246] on div at bounding box center [229, 247] width 11 height 11
click at [232, 246] on div at bounding box center [229, 247] width 11 height 11
click at [270, 248] on p-slider at bounding box center [374, 247] width 212 height 1
click at [272, 248] on p-slider at bounding box center [374, 247] width 212 height 1
drag, startPoint x: 272, startPoint y: 248, endPoint x: 279, endPoint y: 248, distance: 6.8
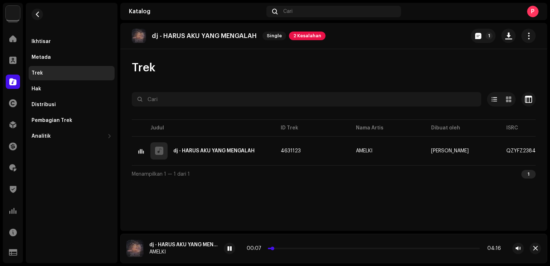
click at [274, 248] on span at bounding box center [273, 248] width 4 height 4
drag, startPoint x: 279, startPoint y: 248, endPoint x: 287, endPoint y: 248, distance: 8.2
click at [281, 248] on span at bounding box center [279, 248] width 4 height 4
click at [229, 248] on span at bounding box center [229, 249] width 4 height 6
click at [40, 15] on span "button" at bounding box center [37, 14] width 5 height 6
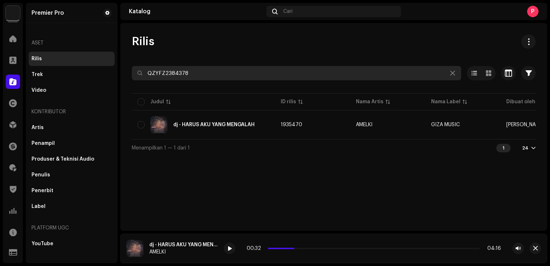
click at [206, 74] on input "QZYFZ2384378" at bounding box center [296, 73] width 329 height 14
paste input "90416"
type input "QZYFZ2390416"
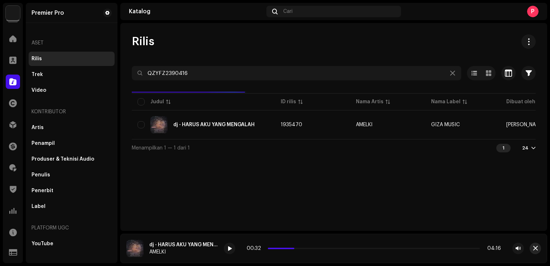
click at [536, 247] on span "button" at bounding box center [535, 248] width 5 height 6
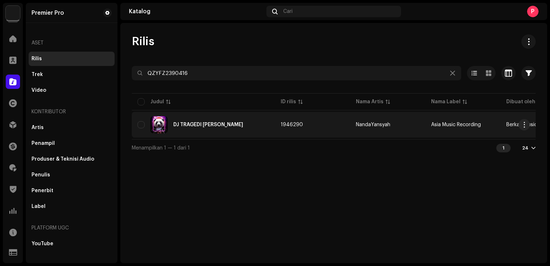
click at [268, 122] on div "DJ TRAGEDI KAMAR MANDI" at bounding box center [203, 124] width 132 height 17
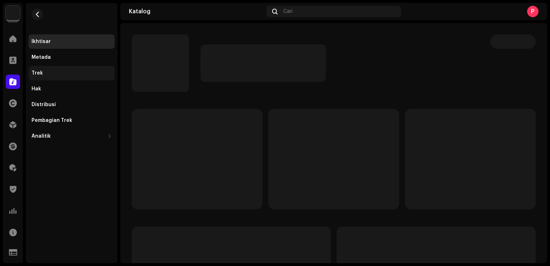
click at [71, 68] on div "Trek" at bounding box center [72, 73] width 86 height 14
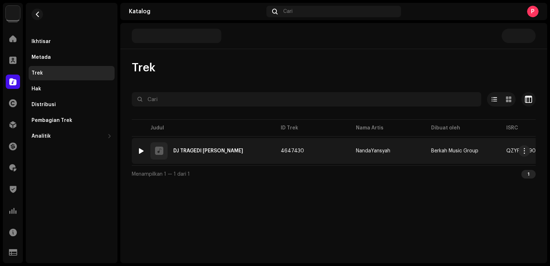
click at [140, 149] on div at bounding box center [141, 151] width 5 height 6
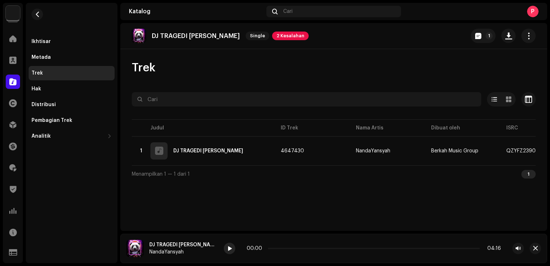
click at [227, 247] on span at bounding box center [229, 249] width 4 height 6
click at [228, 245] on div at bounding box center [229, 247] width 11 height 11
drag, startPoint x: 269, startPoint y: 249, endPoint x: 274, endPoint y: 249, distance: 5.4
click at [271, 249] on span at bounding box center [270, 248] width 4 height 4
drag, startPoint x: 274, startPoint y: 249, endPoint x: 279, endPoint y: 250, distance: 4.4
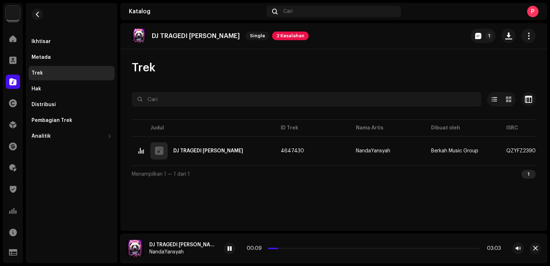
click at [279, 250] on div "00:09 03:03" at bounding box center [374, 248] width 254 height 6
drag, startPoint x: 279, startPoint y: 250, endPoint x: 289, endPoint y: 251, distance: 10.4
click at [289, 251] on div "00:12 03:03" at bounding box center [374, 248] width 254 height 6
drag, startPoint x: 278, startPoint y: 249, endPoint x: 283, endPoint y: 249, distance: 5.4
click at [283, 249] on div "00:13 03:03" at bounding box center [374, 248] width 254 height 6
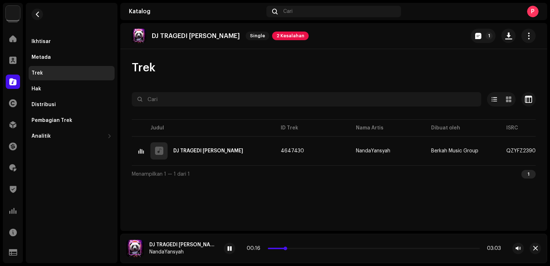
click at [285, 249] on span at bounding box center [286, 248] width 4 height 4
click at [36, 6] on re-m-nav-back at bounding box center [37, 19] width 17 height 32
click at [35, 11] on span "button" at bounding box center [37, 14] width 5 height 6
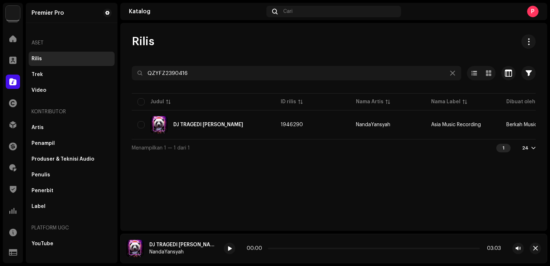
click at [205, 80] on div at bounding box center [334, 85] width 404 height 11
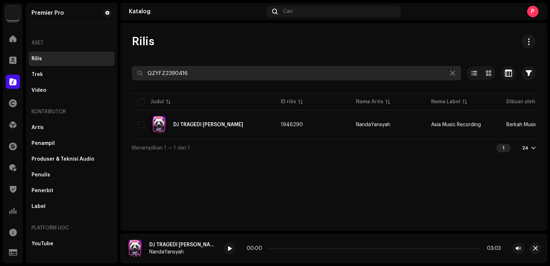
click at [208, 76] on input "QZYFZ2390416" at bounding box center [296, 73] width 329 height 14
click at [207, 76] on input "QZYFZ2390416" at bounding box center [296, 73] width 329 height 14
paste input "1278"
type input "QZYFZ2391278"
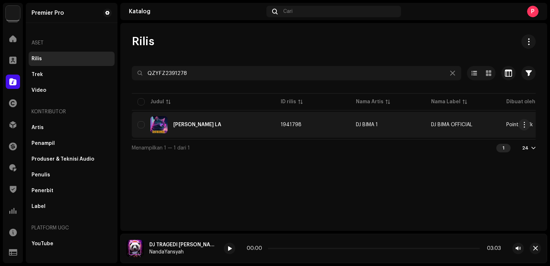
click at [200, 124] on div "DJ PERCE LA" at bounding box center [197, 124] width 48 height 5
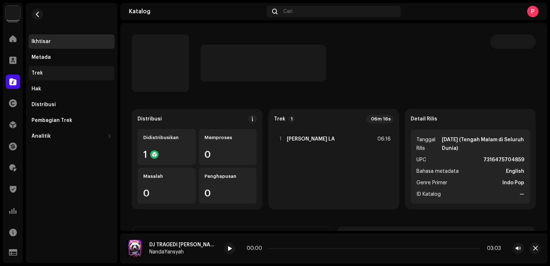
click at [69, 74] on div "Trek" at bounding box center [72, 73] width 80 height 6
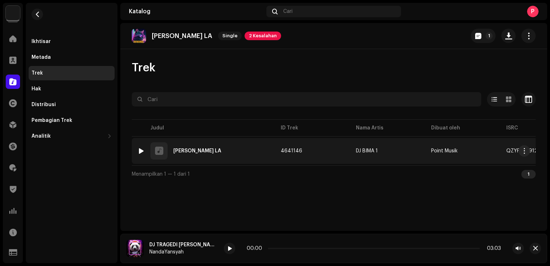
click at [140, 151] on div at bounding box center [141, 151] width 5 height 6
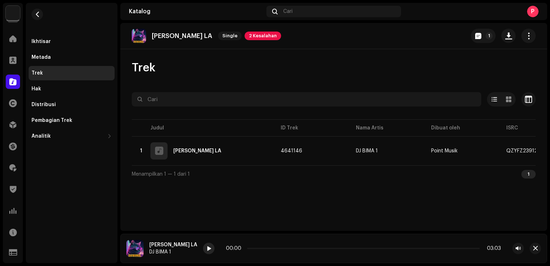
click at [203, 246] on div at bounding box center [208, 247] width 11 height 11
click at [203, 250] on div at bounding box center [208, 247] width 11 height 11
drag, startPoint x: 229, startPoint y: 247, endPoint x: 236, endPoint y: 247, distance: 7.2
click at [236, 247] on div "00:05 06:17" at bounding box center [362, 248] width 276 height 6
click at [255, 247] on div "00:35 06:17" at bounding box center [363, 248] width 275 height 6
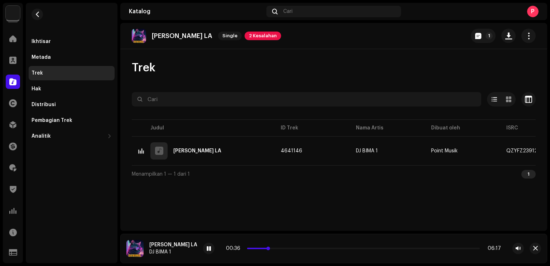
drag, startPoint x: 252, startPoint y: 248, endPoint x: 262, endPoint y: 247, distance: 9.7
click at [266, 247] on span at bounding box center [268, 248] width 4 height 4
drag, startPoint x: 262, startPoint y: 247, endPoint x: 266, endPoint y: 246, distance: 4.0
click at [266, 246] on div "00:50 06:17" at bounding box center [363, 248] width 275 height 6
drag, startPoint x: 266, startPoint y: 247, endPoint x: 302, endPoint y: 247, distance: 36.2
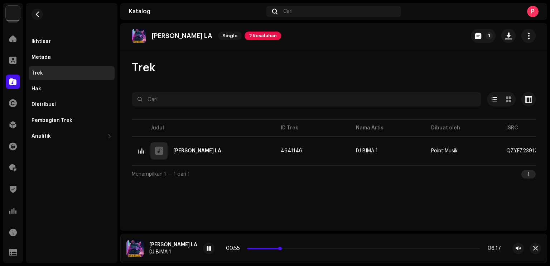
click at [302, 247] on div "00:55 06:17" at bounding box center [363, 248] width 275 height 6
drag, startPoint x: 267, startPoint y: 249, endPoint x: 288, endPoint y: 248, distance: 20.8
click at [288, 248] on p-slider at bounding box center [363, 247] width 233 height 1
click at [40, 15] on button "button" at bounding box center [37, 14] width 11 height 11
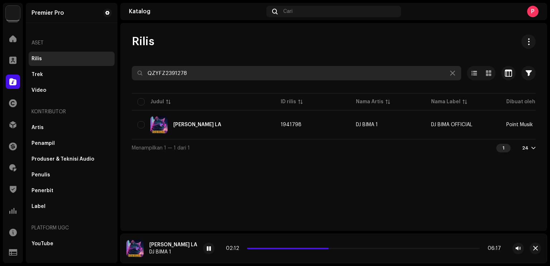
click at [205, 67] on input "QZYFZ2391278" at bounding box center [296, 73] width 329 height 14
paste input "445"
type input "QZYFZ2391445"
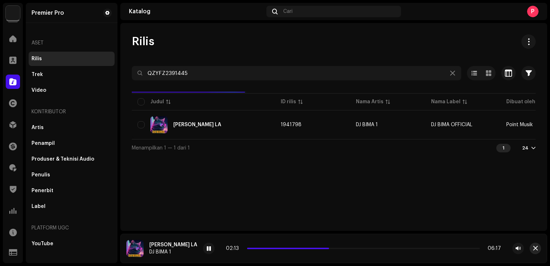
click at [537, 246] on span "button" at bounding box center [535, 248] width 5 height 6
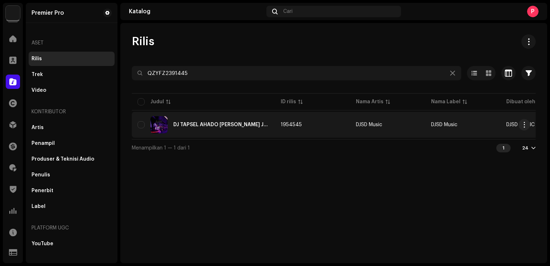
click at [182, 127] on div "DJ TAPSEL AHADO SALAHKU PARLIN LUBIS JEDAG JEDUG FULL BASS inst" at bounding box center [203, 124] width 132 height 17
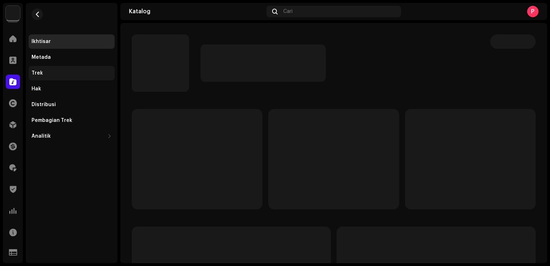
click at [72, 70] on div "Trek" at bounding box center [72, 73] width 86 height 14
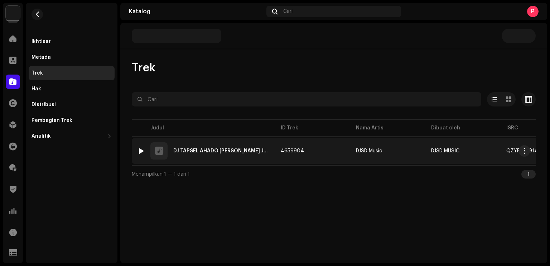
click at [142, 150] on div at bounding box center [141, 151] width 5 height 6
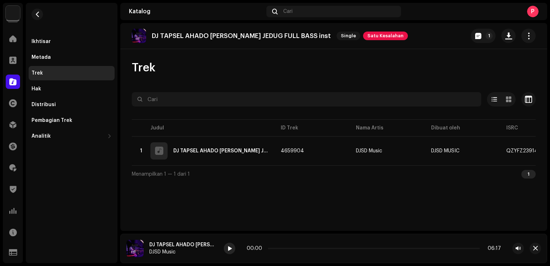
click at [231, 249] on span at bounding box center [229, 249] width 4 height 6
click at [227, 246] on span at bounding box center [229, 249] width 4 height 6
drag, startPoint x: 267, startPoint y: 249, endPoint x: 275, endPoint y: 251, distance: 7.8
click at [275, 251] on div "00:04 06:54" at bounding box center [374, 248] width 254 height 6
drag, startPoint x: 186, startPoint y: 34, endPoint x: 261, endPoint y: 37, distance: 74.9
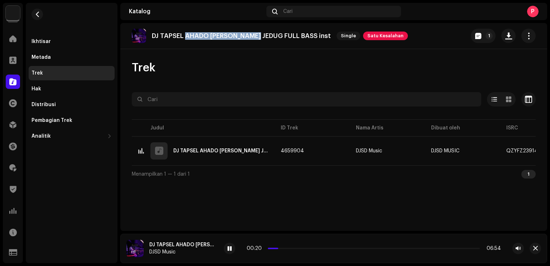
click at [261, 37] on p "DJ TAPSEL AHADO SALAHKU PARLIN LUBIS JEDAG JEDUG FULL BASS inst" at bounding box center [241, 36] width 179 height 8
click at [233, 250] on div at bounding box center [229, 247] width 11 height 11
click at [39, 16] on span "button" at bounding box center [37, 14] width 5 height 6
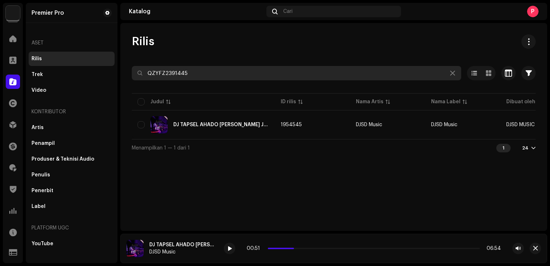
click at [199, 68] on input "QZYFZ2391445" at bounding box center [296, 73] width 329 height 14
paste input "3"
type input "QZYFZ2391435"
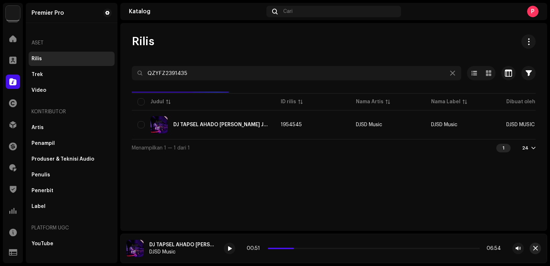
click at [537, 246] on span "button" at bounding box center [535, 248] width 5 height 6
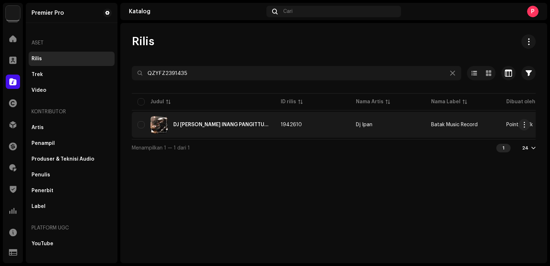
click at [228, 124] on div "DJ BATAK INANG PANGITTUBU BREAKBEAT FULL BASS" at bounding box center [221, 124] width 96 height 5
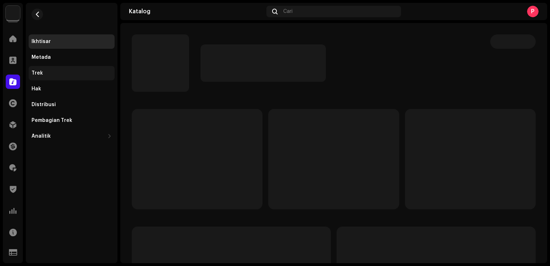
click at [56, 74] on div "Trek" at bounding box center [72, 73] width 80 height 6
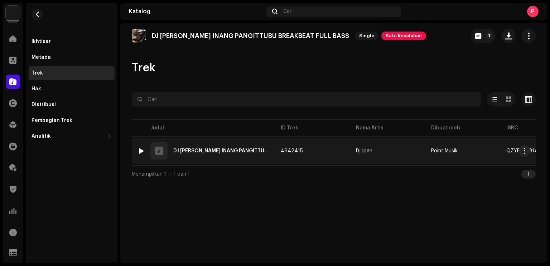
click at [136, 152] on img at bounding box center [140, 150] width 9 height 9
click at [145, 151] on img at bounding box center [140, 150] width 9 height 9
click at [142, 152] on div at bounding box center [141, 151] width 5 height 6
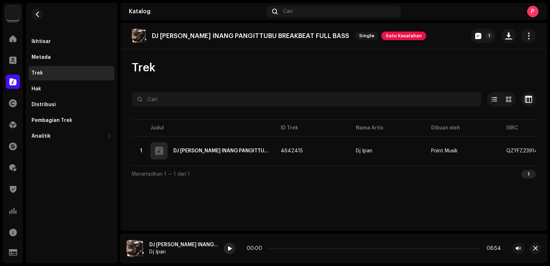
click at [230, 245] on div at bounding box center [229, 247] width 11 height 11
click at [226, 246] on div at bounding box center [229, 247] width 11 height 11
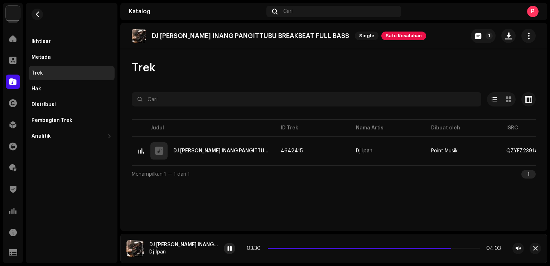
click at [231, 248] on span at bounding box center [229, 249] width 4 height 6
